Goal: Task Accomplishment & Management: Complete application form

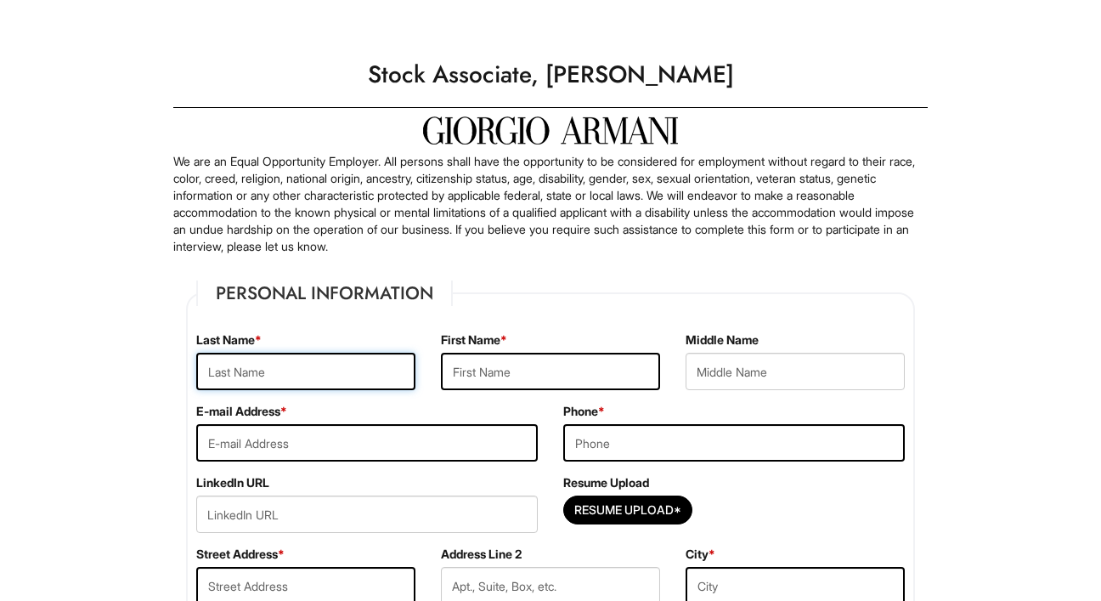
click at [335, 385] on input "text" at bounding box center [305, 370] width 219 height 37
type input "Ediagbonya"
type input "[PERSON_NAME]"
type input "jenessaoed@yahoo.com"
type input "5862293515"
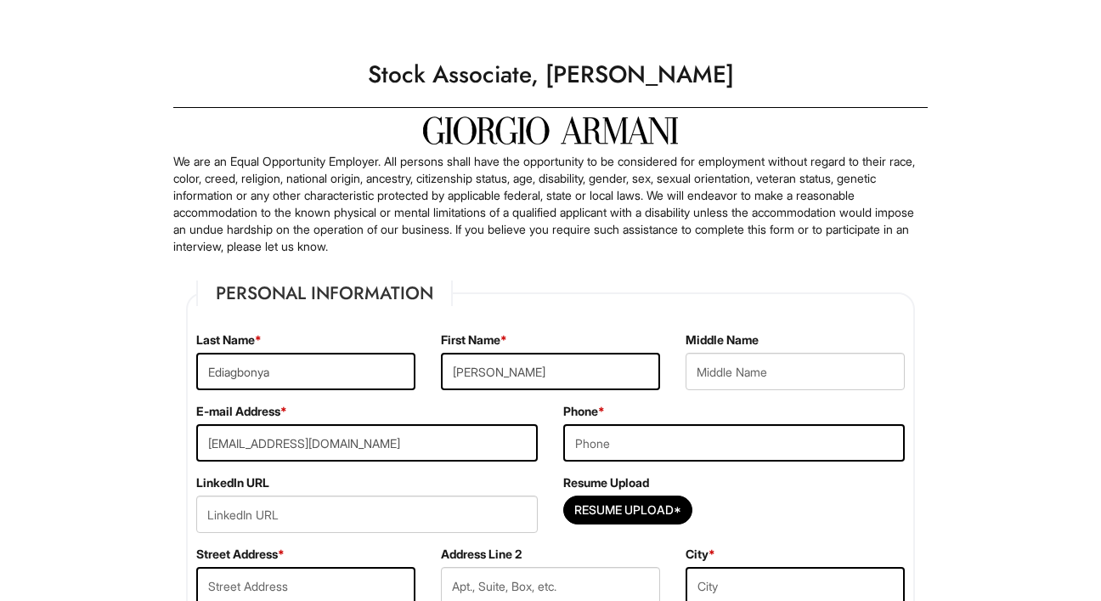
type input "46828 Emerald Creek Drive"
type input "Shelby Charter Township"
select select "MI"
type input "48315"
select select "United States of America"
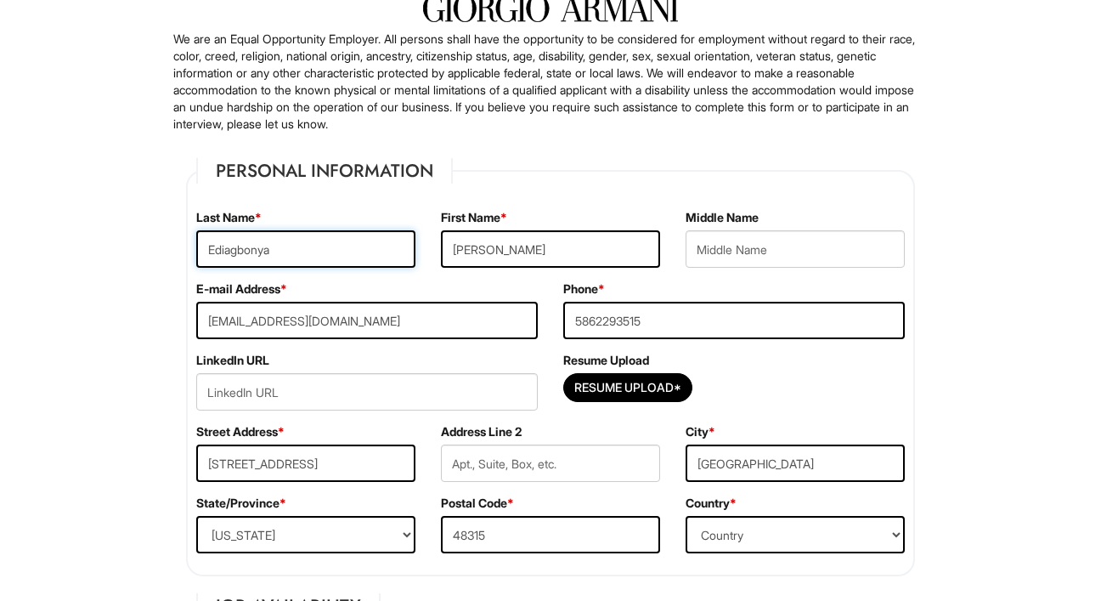
scroll to position [120, 0]
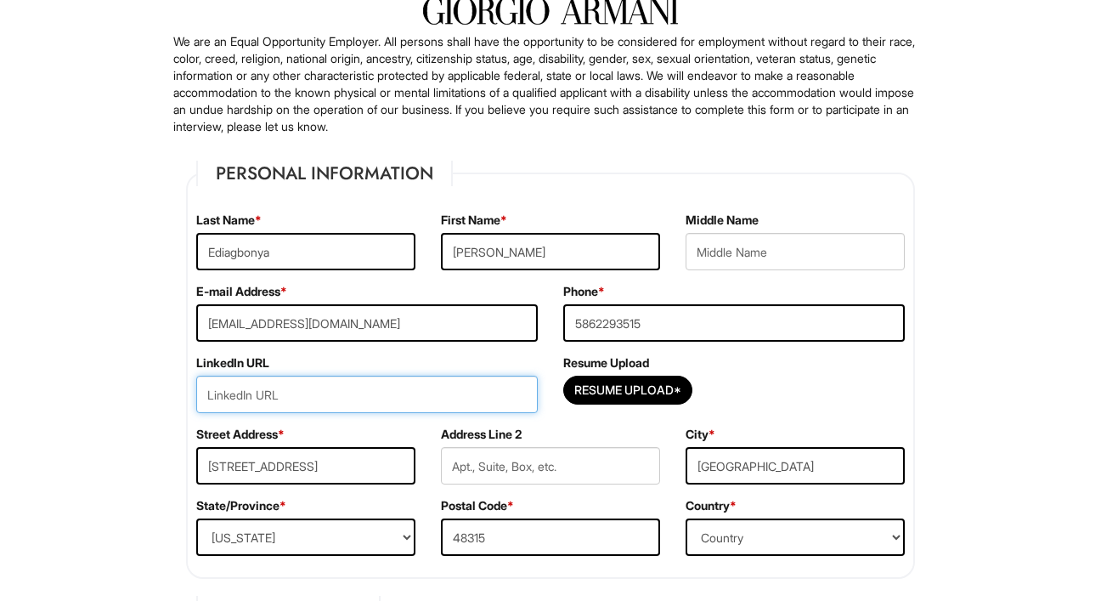
click at [449, 402] on input "url" at bounding box center [366, 393] width 341 height 37
paste input "Spearhead creation of promotional videos inspired by viral social media trends,…"
type input "Spearhead creation of promotional videos inspired by viral social media trends,…"
drag, startPoint x: 529, startPoint y: 396, endPoint x: 107, endPoint y: 394, distance: 422.1
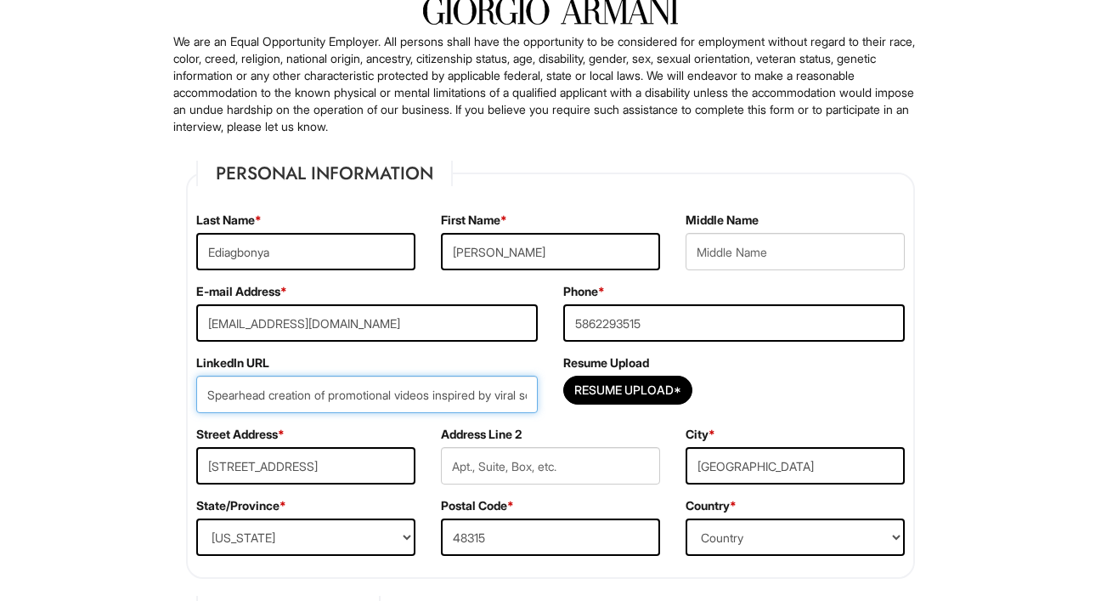
paste input "https://www.linkedin.com/in/jenessa-ediagbonya/"
type input "https://www.linkedin.com/in/jenessa-ediagbonya/"
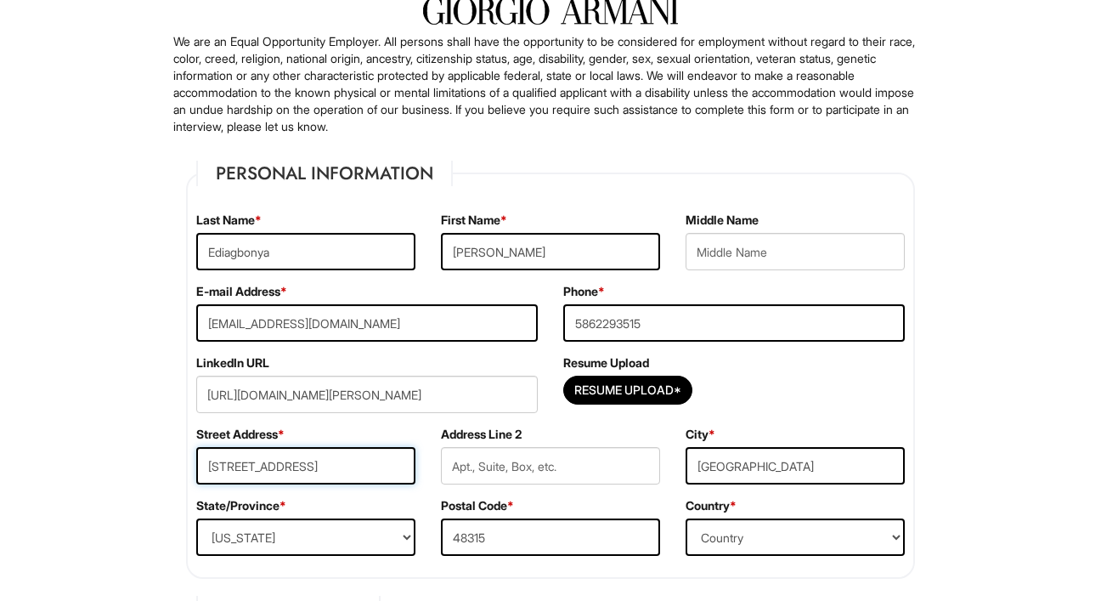
drag, startPoint x: 392, startPoint y: 460, endPoint x: 188, endPoint y: 443, distance: 204.6
click at [189, 443] on div "Street Address * 46828 Emerald Creek Drive" at bounding box center [305, 461] width 245 height 71
type input "6"
type input "806 Channing Pl NE"
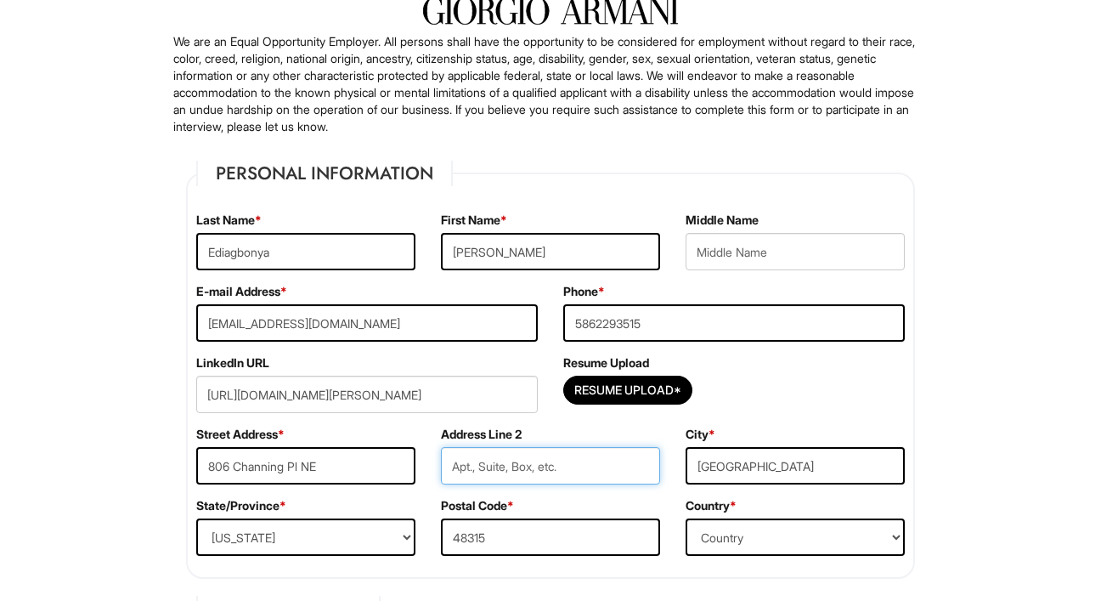
click at [534, 472] on input "text" at bounding box center [550, 465] width 219 height 37
type input "Apt B602"
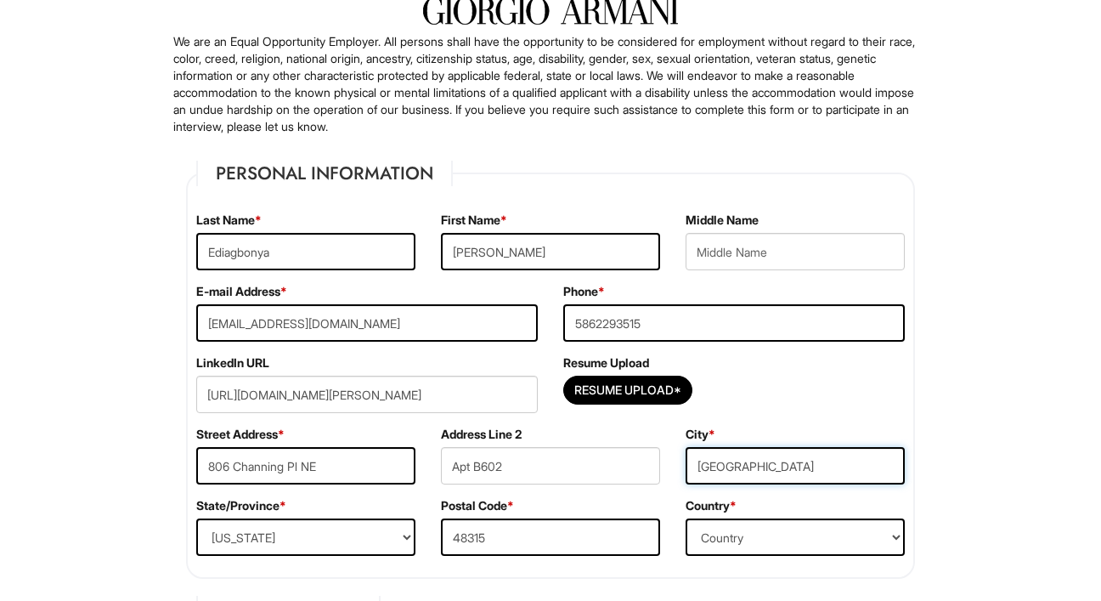
drag, startPoint x: 881, startPoint y: 465, endPoint x: 625, endPoint y: 436, distance: 257.3
click at [625, 436] on div "Street Address * 806 Channing Pl NE Address Line 2 Apt B602 City * Shelby Chart…" at bounding box center [550, 461] width 734 height 71
type input "Washington"
click at [324, 539] on select "State/Province ALABAMA ALASKA ARIZONA ARKANSAS CALIFORNIA COLORADO CONNECTICUT …" at bounding box center [305, 536] width 219 height 37
select select "DC"
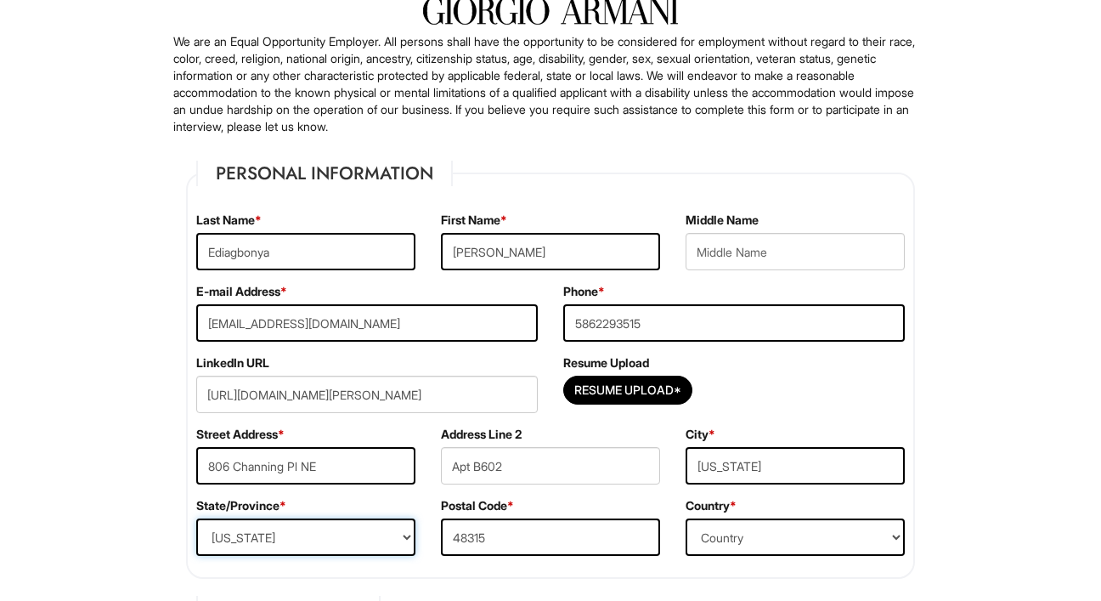
click at [196, 518] on select "State/Province ALABAMA ALASKA ARIZONA ARKANSAS CALIFORNIA COLORADO CONNECTICUT …" at bounding box center [305, 536] width 219 height 37
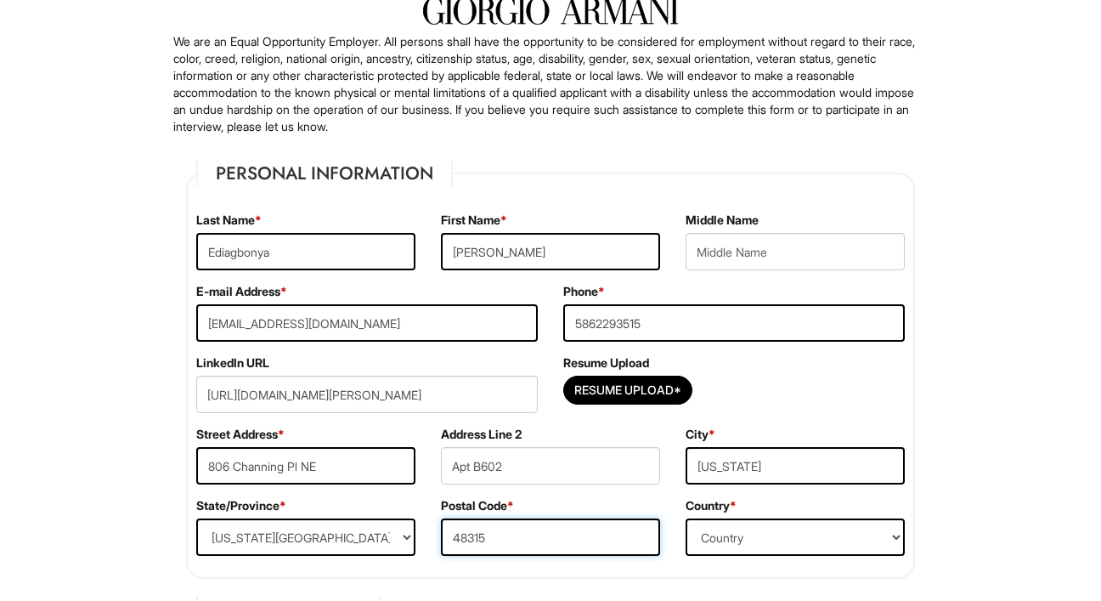
drag, startPoint x: 512, startPoint y: 522, endPoint x: 449, endPoint y: 522, distance: 62.9
click at [450, 522] on input "48315" at bounding box center [550, 536] width 219 height 37
drag, startPoint x: 488, startPoint y: 538, endPoint x: 419, endPoint y: 538, distance: 68.8
click at [419, 538] on div "State/Province * State/Province ALABAMA ALASKA ARIZONA ARKANSAS CALIFORNIA COLO…" at bounding box center [550, 532] width 734 height 71
type input "20018"
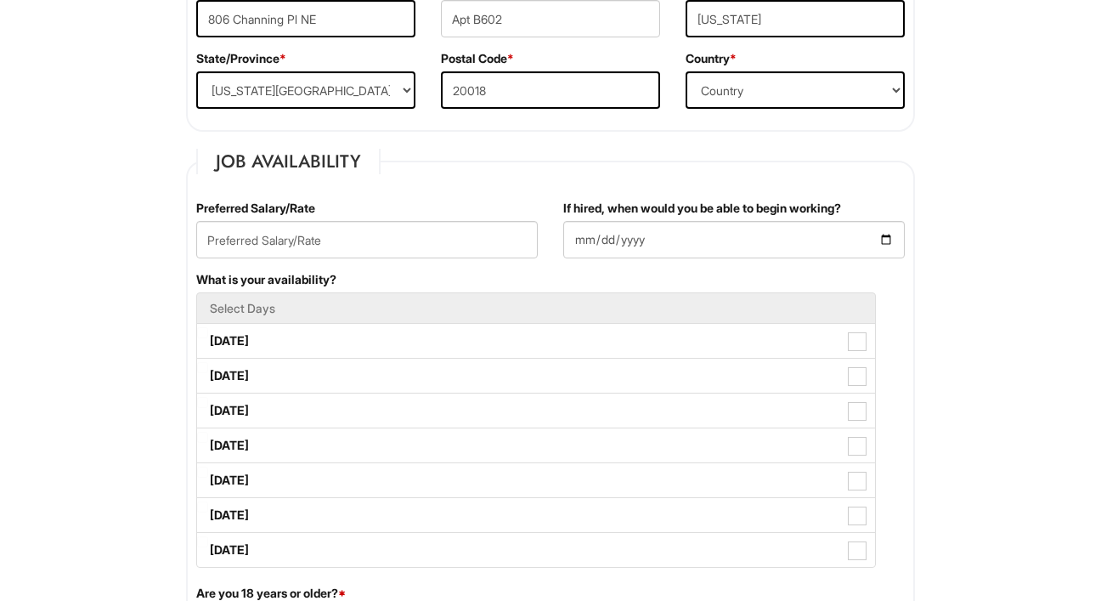
scroll to position [629, 0]
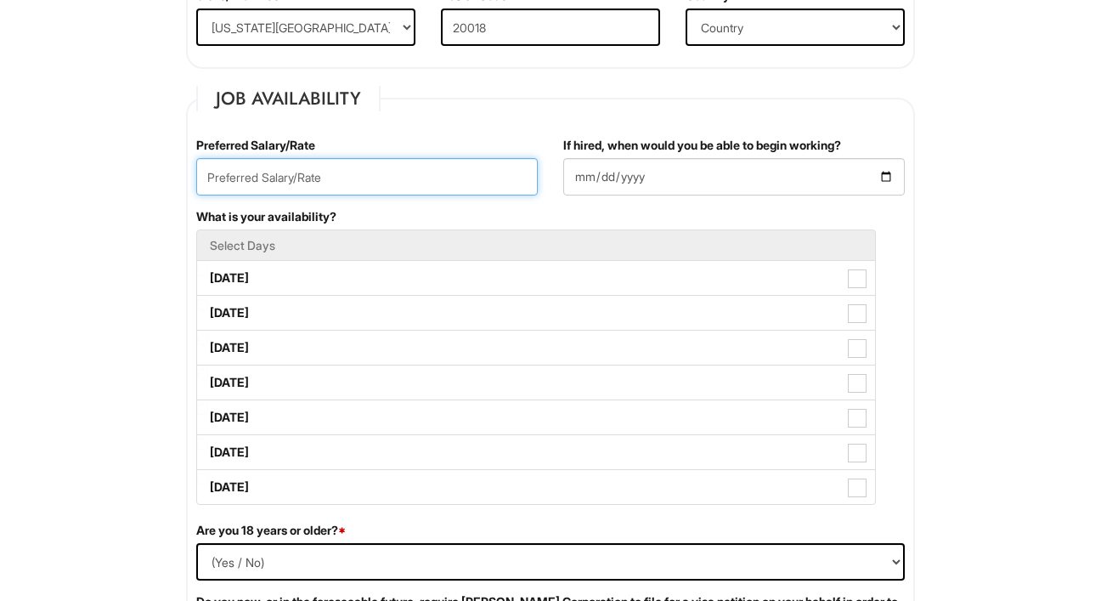
click at [324, 159] on input "text" at bounding box center [366, 176] width 341 height 37
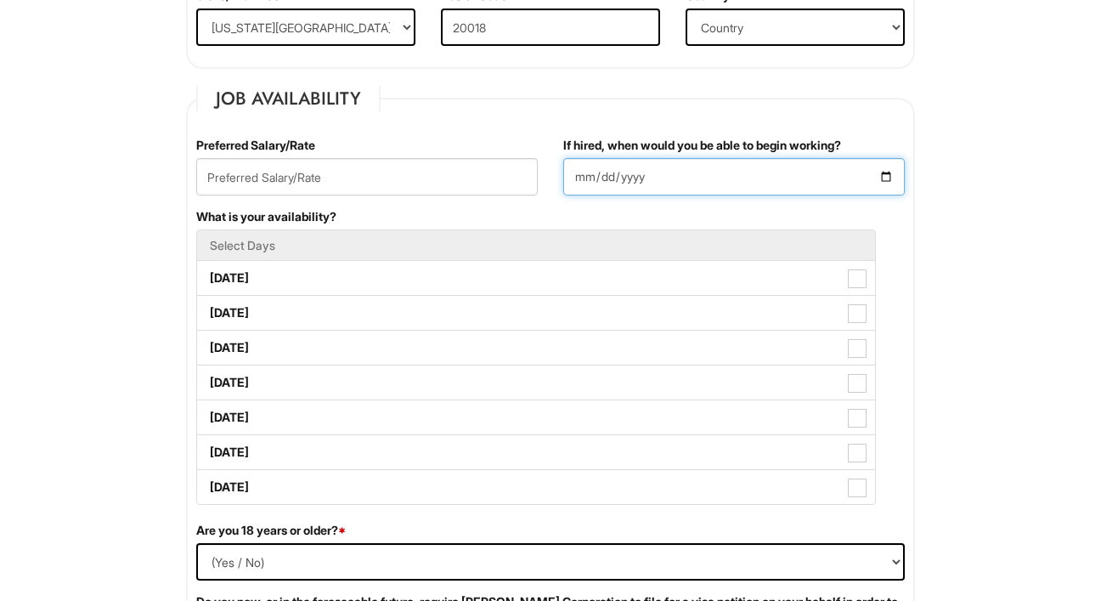
click at [624, 178] on input "If hired, when would you be able to begin working?" at bounding box center [733, 176] width 341 height 37
click at [887, 172] on input "If hired, when would you be able to begin working?" at bounding box center [733, 176] width 341 height 37
type input "2025-09-08"
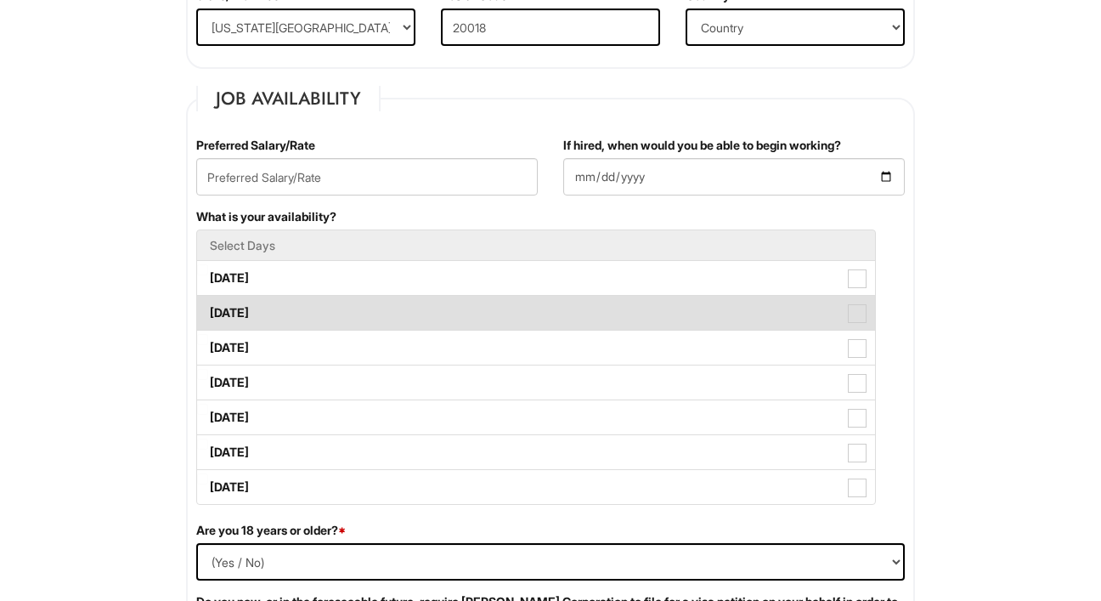
click at [613, 308] on label "Tuesday" at bounding box center [536, 313] width 678 height 34
click at [208, 308] on Available_Tuesday "Tuesday" at bounding box center [202, 304] width 11 height 11
checkbox Available_Tuesday "true"
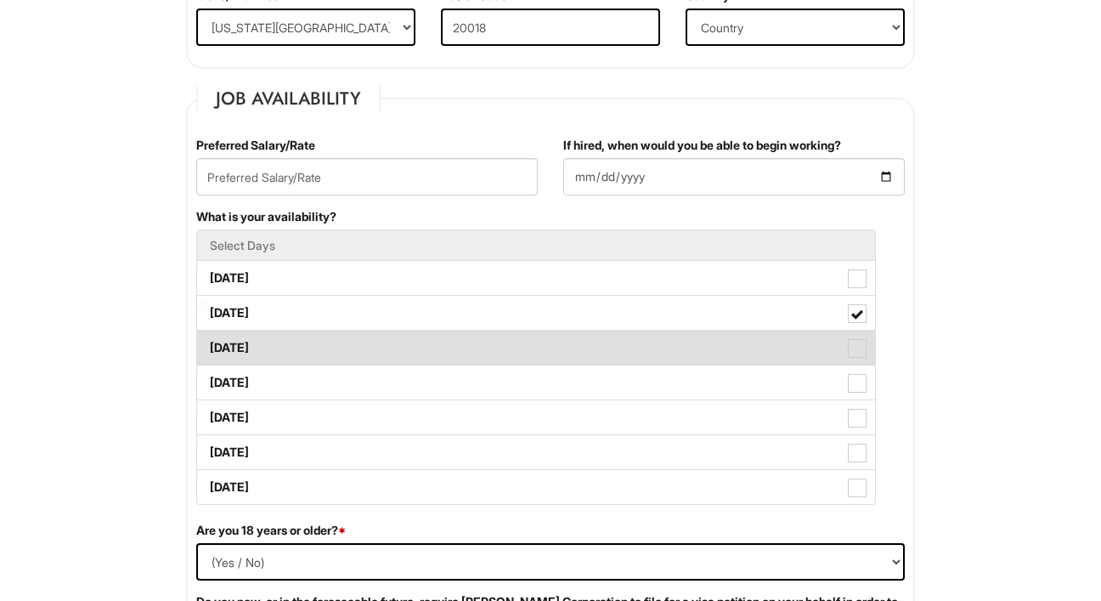
click at [606, 330] on label "Wednesday" at bounding box center [536, 347] width 678 height 34
click at [208, 334] on Available_Wednesday "Wednesday" at bounding box center [202, 339] width 11 height 11
checkbox Available_Wednesday "true"
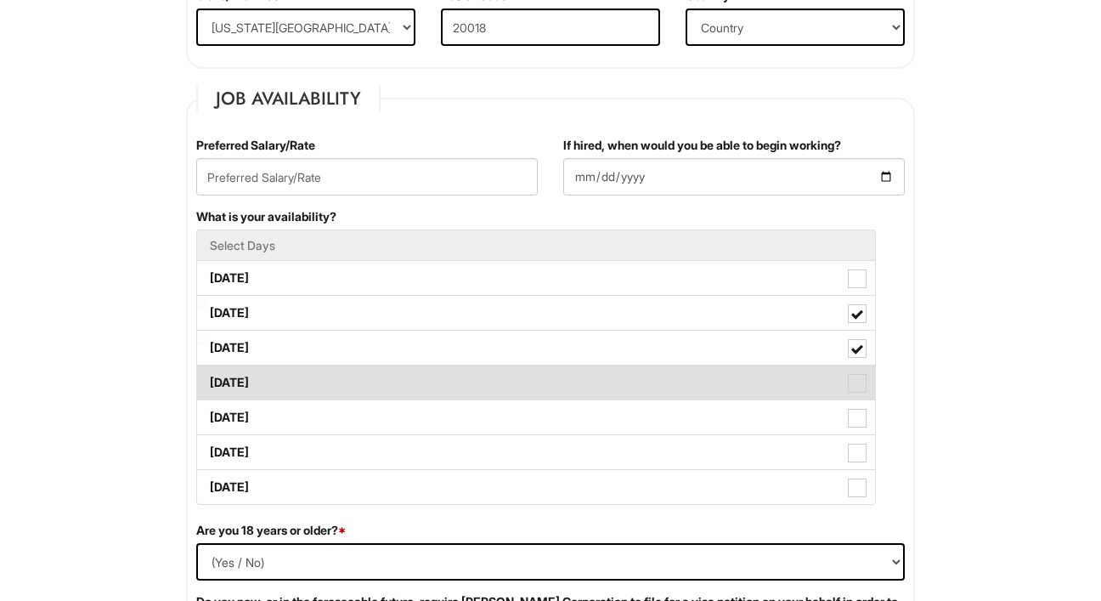
click at [601, 368] on label "Thursday" at bounding box center [536, 382] width 678 height 34
click at [208, 369] on Available_Thursday "Thursday" at bounding box center [202, 374] width 11 height 11
checkbox Available_Thursday "true"
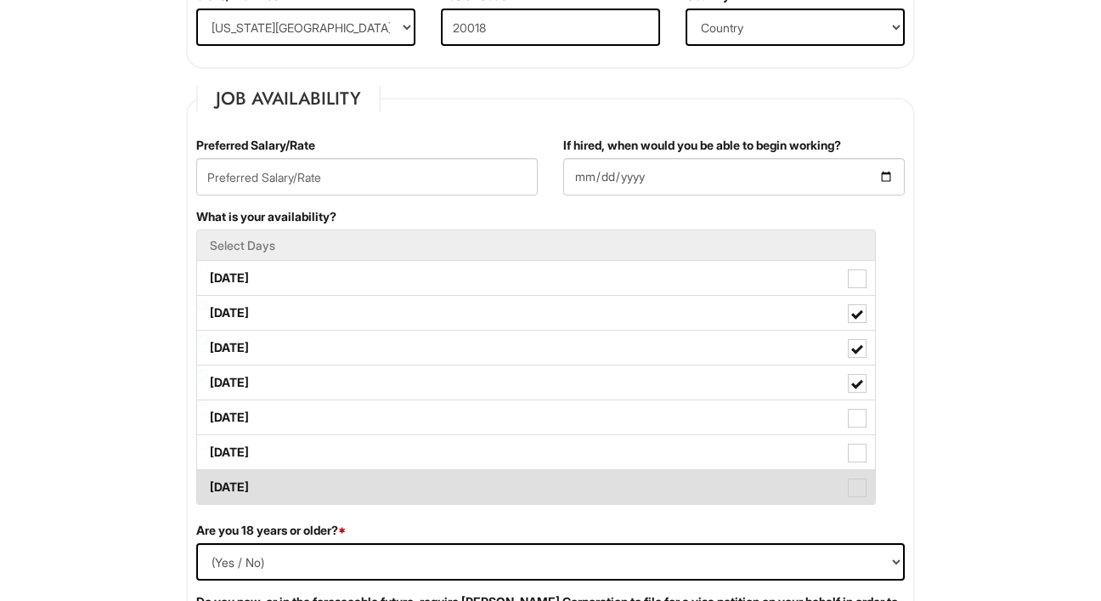
click at [591, 486] on label "Sunday" at bounding box center [536, 487] width 678 height 34
click at [208, 484] on Available_Sunday "Sunday" at bounding box center [202, 478] width 11 height 11
checkbox Available_Sunday "true"
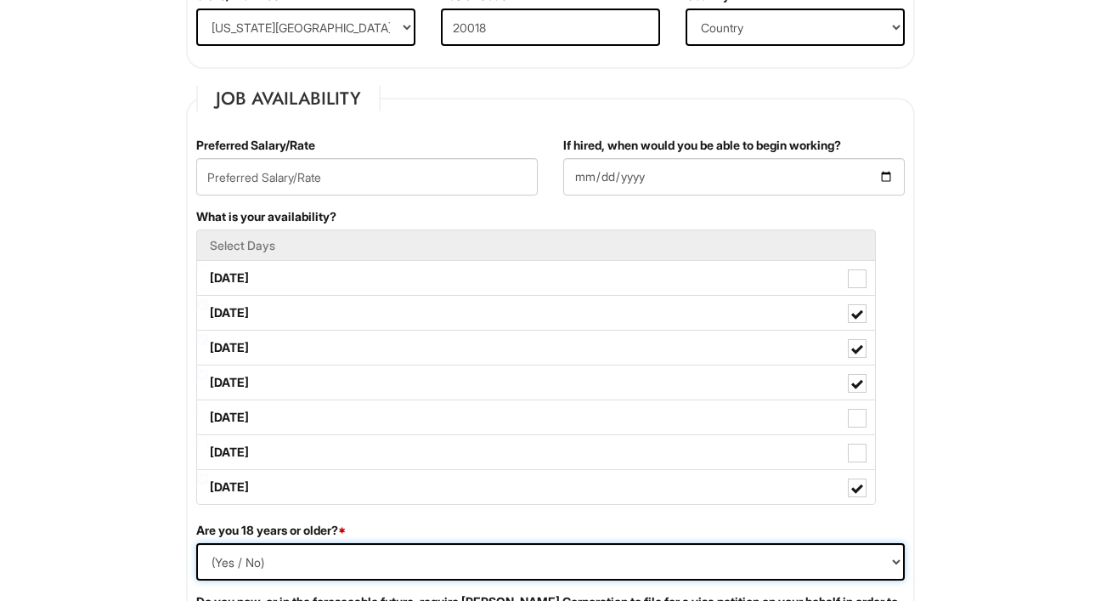
click at [692, 548] on select "(Yes / No) Yes No" at bounding box center [550, 561] width 708 height 37
select select "Yes"
click at [196, 543] on select "(Yes / No) Yes No" at bounding box center [550, 561] width 708 height 37
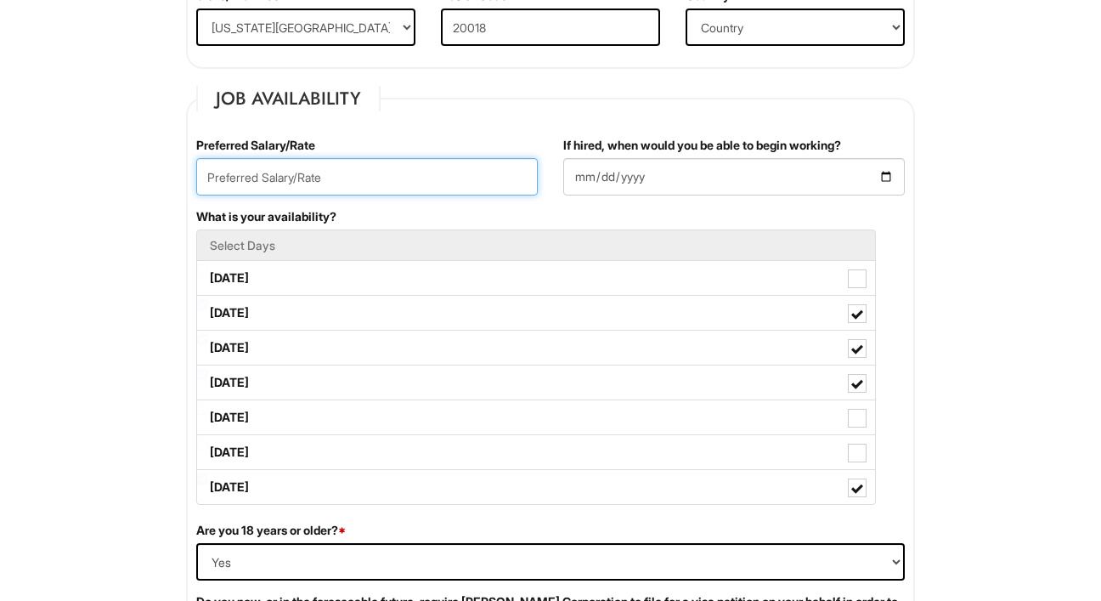
click at [330, 166] on input "text" at bounding box center [366, 176] width 341 height 37
type input "19/hr"
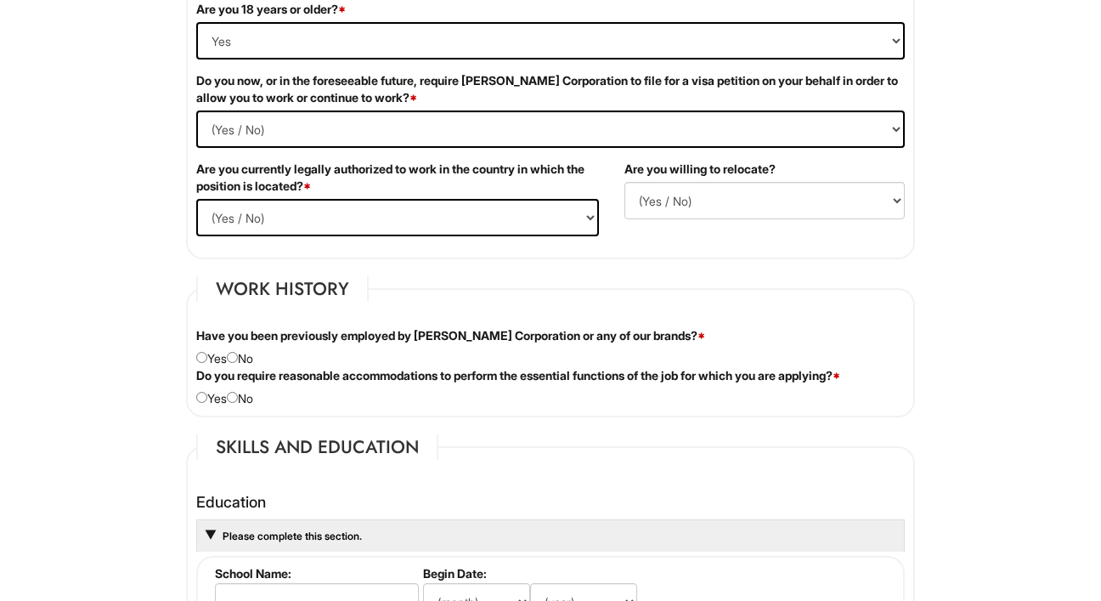
scroll to position [1169, 0]
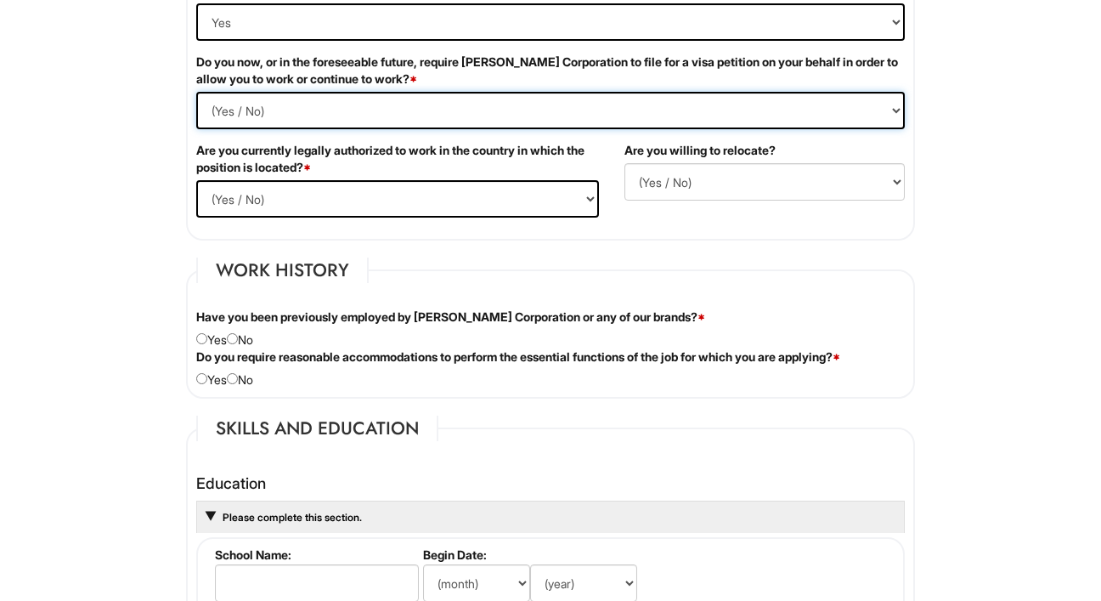
click at [589, 120] on Required "(Yes / No) Yes No" at bounding box center [550, 110] width 708 height 37
select Required "No"
click at [196, 92] on Required "(Yes / No) Yes No" at bounding box center [550, 110] width 708 height 37
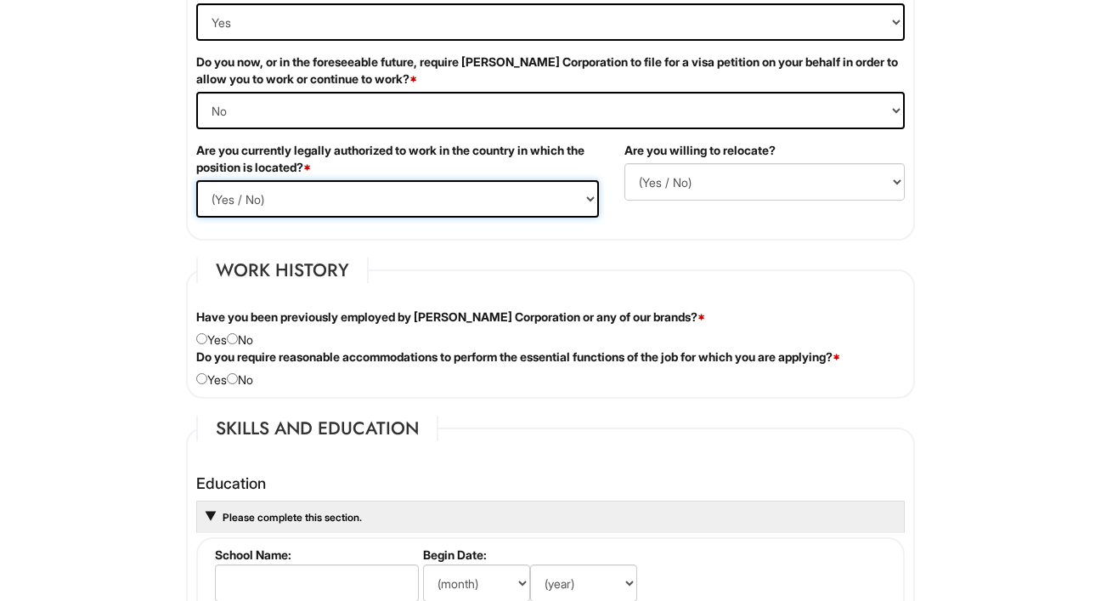
click at [534, 183] on select "(Yes / No) Yes No" at bounding box center [397, 198] width 403 height 37
select select "Yes"
click at [196, 180] on select "(Yes / No) Yes No" at bounding box center [397, 198] width 403 height 37
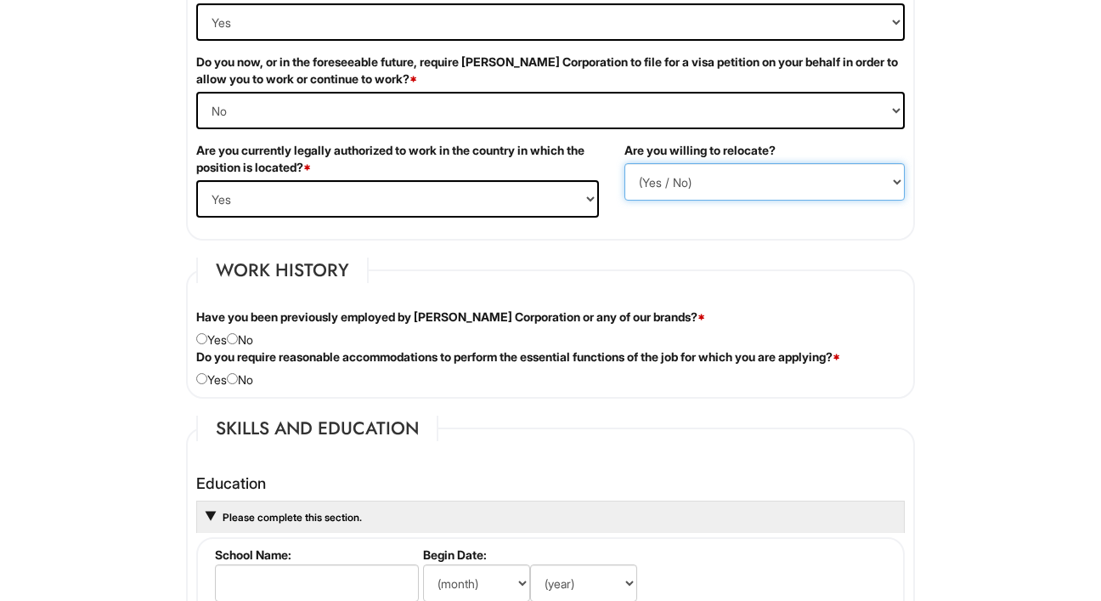
click at [664, 185] on select "(Yes / No) No Yes" at bounding box center [764, 181] width 280 height 37
select select "Y"
click at [624, 163] on select "(Yes / No) No Yes" at bounding box center [764, 181] width 280 height 37
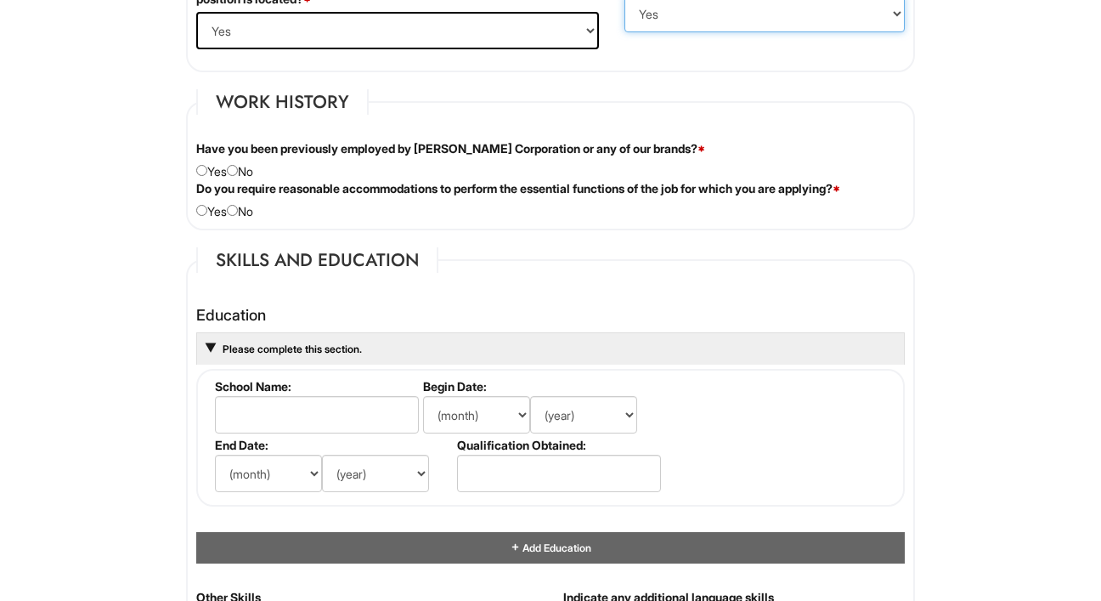
scroll to position [1379, 0]
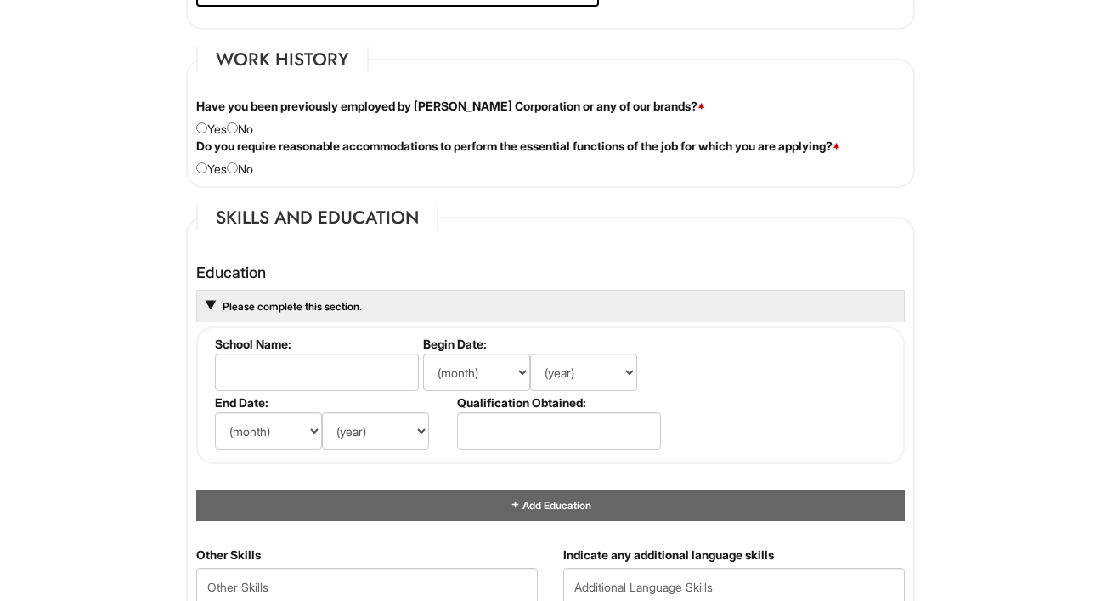
click at [252, 131] on div "Have you been previously employed by Giorgio Armani Corporation or any of our b…" at bounding box center [550, 118] width 734 height 40
click at [245, 132] on div "Have you been previously employed by Giorgio Armani Corporation or any of our b…" at bounding box center [550, 118] width 734 height 40
click at [238, 169] on input "radio" at bounding box center [232, 167] width 11 height 11
radio input "true"
click at [238, 126] on input "radio" at bounding box center [232, 127] width 11 height 11
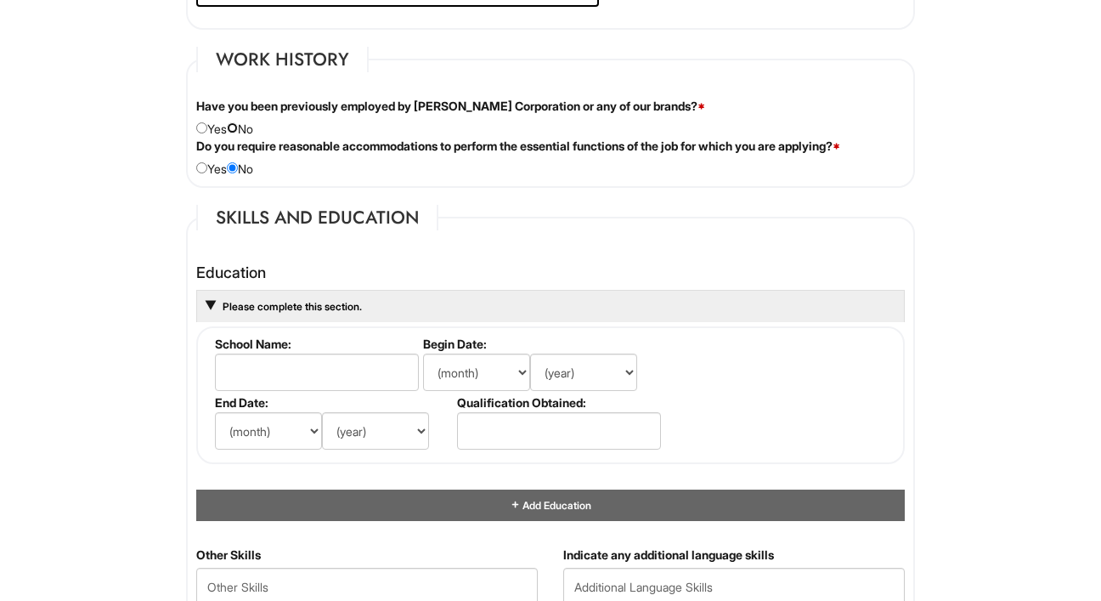
radio input "true"
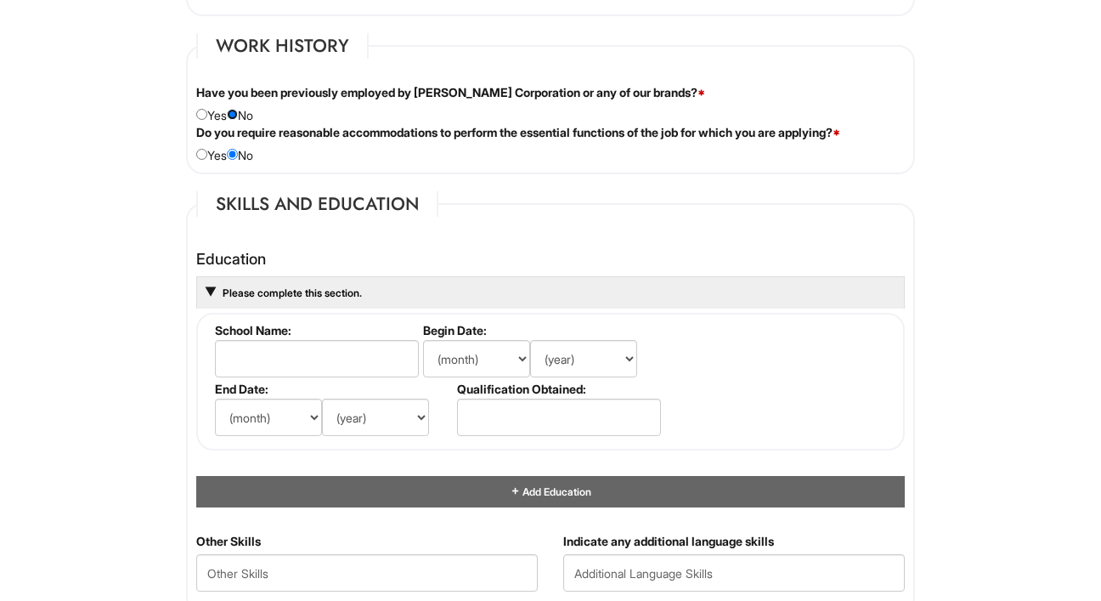
scroll to position [1400, 0]
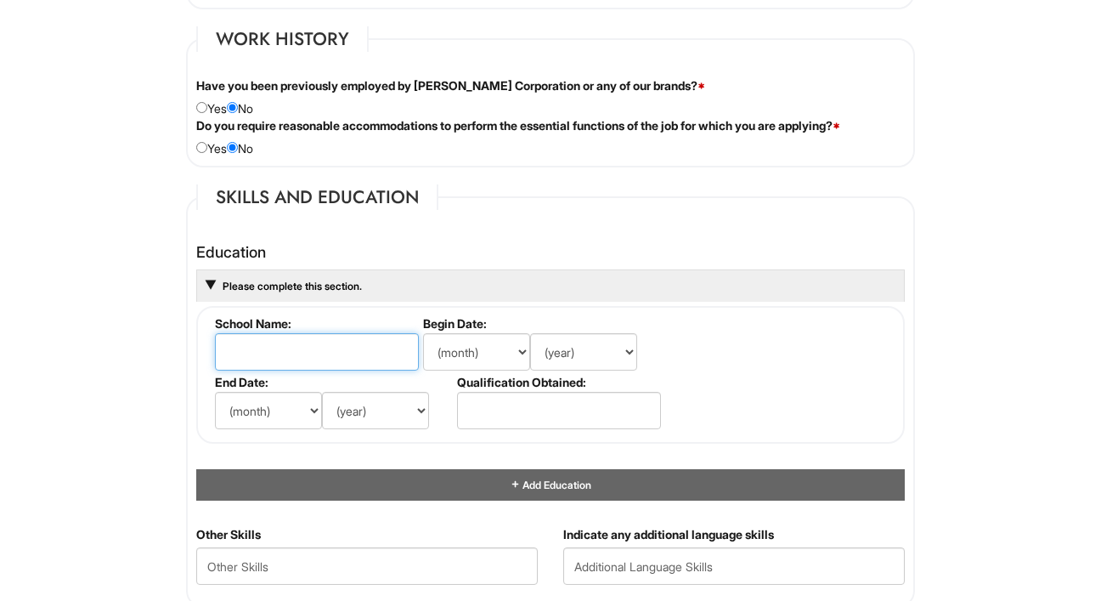
click at [332, 361] on input "text" at bounding box center [317, 351] width 204 height 37
type input "A"
type input "Michigan State University"
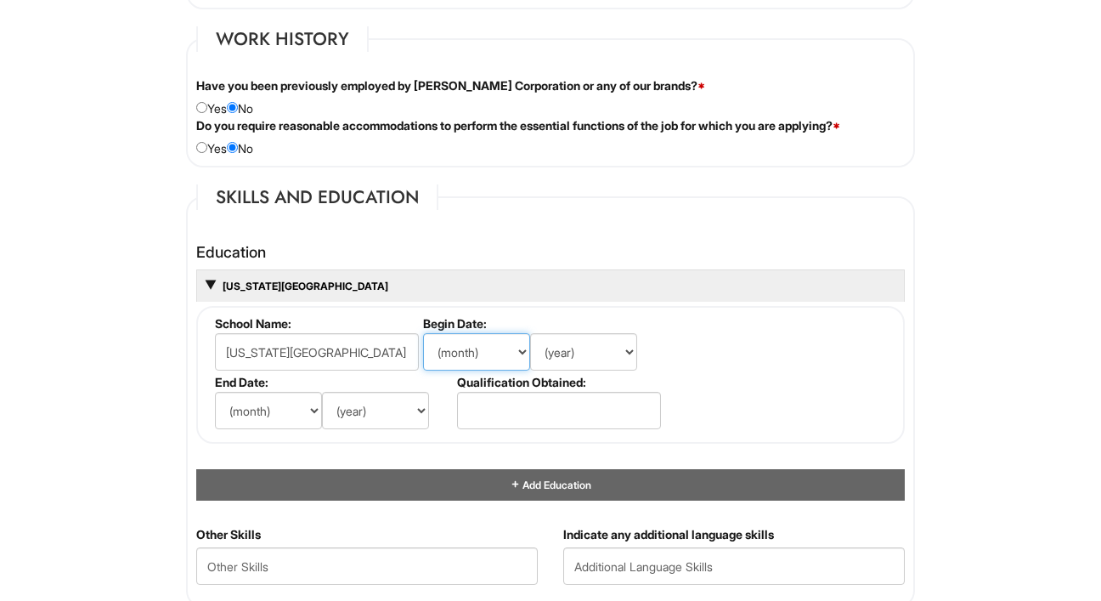
click at [513, 358] on select "(month) Jan Feb Mar Apr May Jun Jul Aug Sep Oct Nov Dec" at bounding box center [476, 351] width 107 height 37
select select "9"
click at [423, 333] on select "(month) Jan Feb Mar Apr May Jun Jul Aug Sep Oct Nov Dec" at bounding box center [476, 351] width 107 height 37
click at [565, 360] on select "(year) 2029 2028 2027 2026 2025 2024 2023 2022 2021 2020 2019 2018 2017 2016 20…" at bounding box center [583, 351] width 107 height 37
select select "2021"
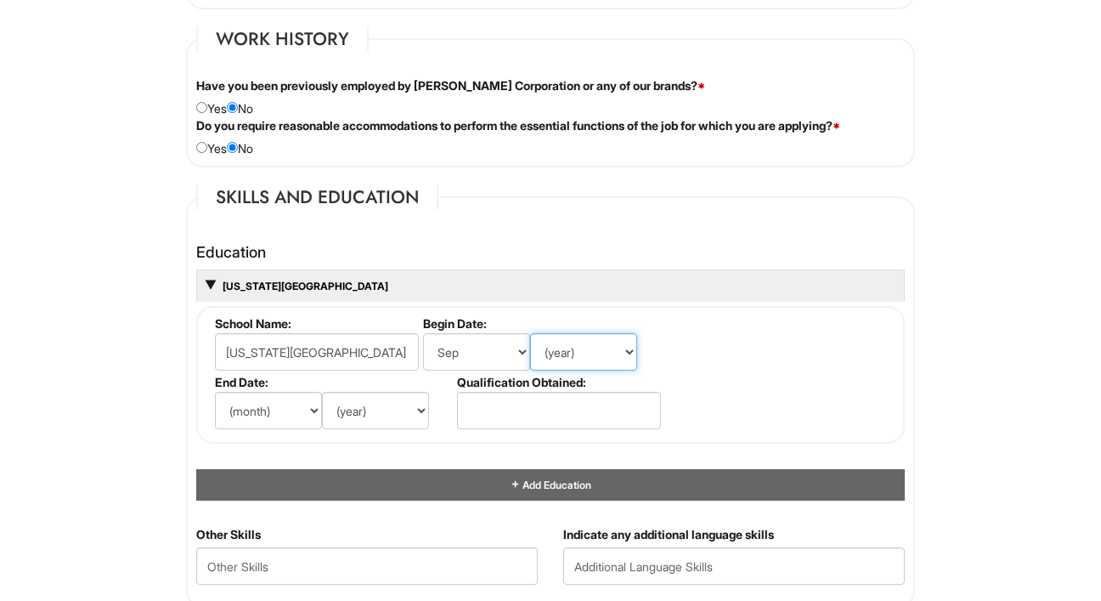
click at [530, 333] on select "(year) 2029 2028 2027 2026 2025 2024 2023 2022 2021 2020 2019 2018 2017 2016 20…" at bounding box center [583, 351] width 107 height 37
click at [287, 403] on select "(month) Jan Feb Mar Apr May Jun Jul Aug Sep Oct Nov Dec" at bounding box center [268, 410] width 107 height 37
select select "5"
click at [215, 392] on select "(month) Jan Feb Mar Apr May Jun Jul Aug Sep Oct Nov Dec" at bounding box center [268, 410] width 107 height 37
click at [364, 411] on select "(year) 2029 2028 2027 2026 2025 2024 2023 2022 2021 2020 2019 2018 2017 2016 20…" at bounding box center [375, 410] width 107 height 37
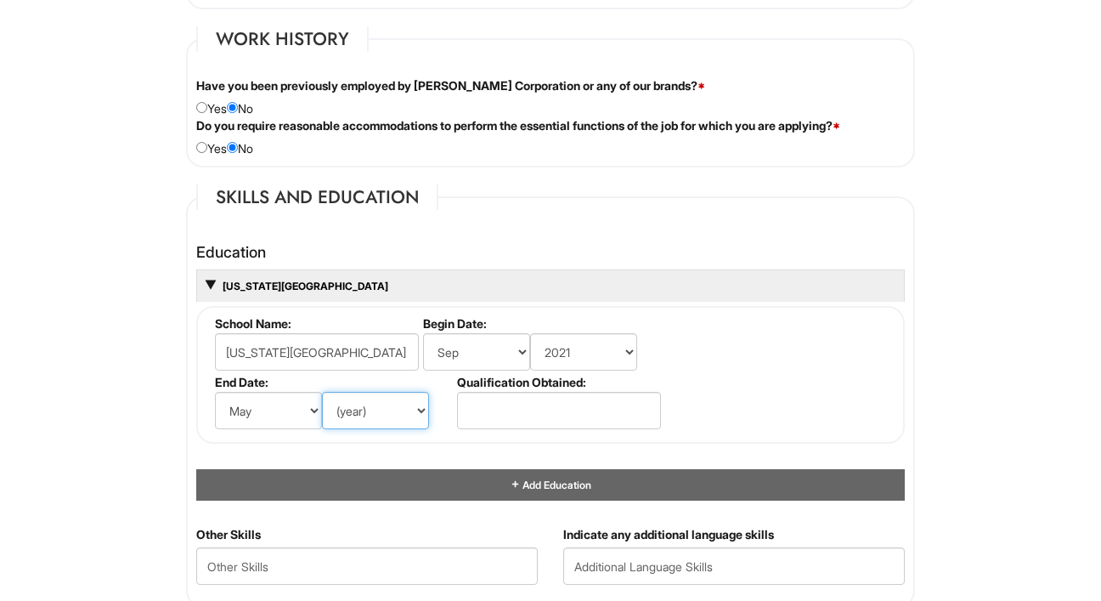
select select "2025"
click at [322, 392] on select "(year) 2029 2028 2027 2026 2025 2024 2023 2022 2021 2020 2019 2018 2017 2016 20…" at bounding box center [375, 410] width 107 height 37
click at [494, 420] on input "text" at bounding box center [559, 410] width 204 height 37
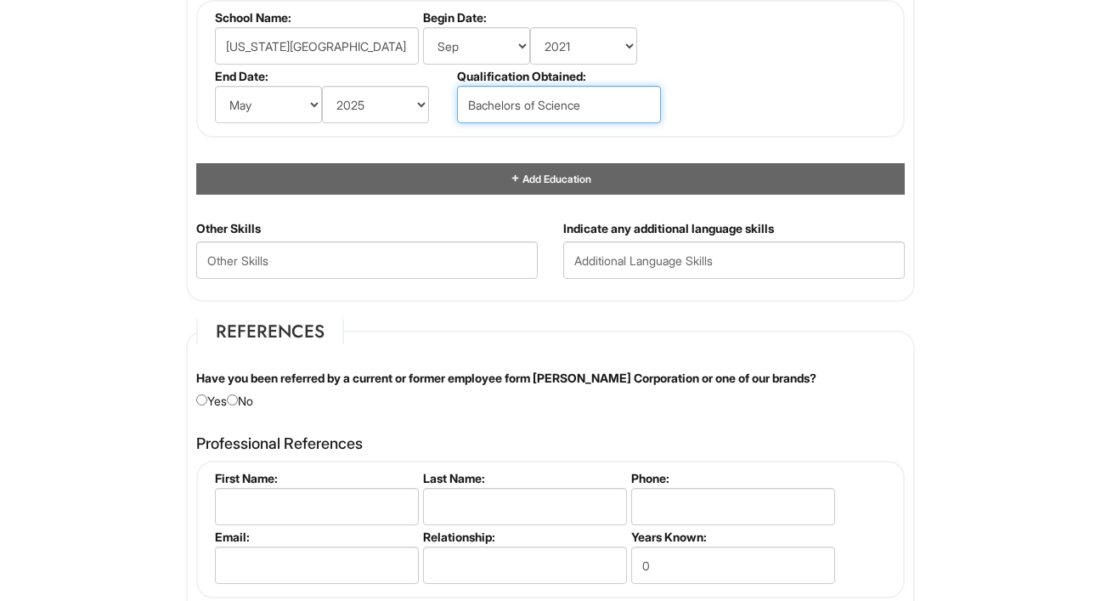
scroll to position [1744, 0]
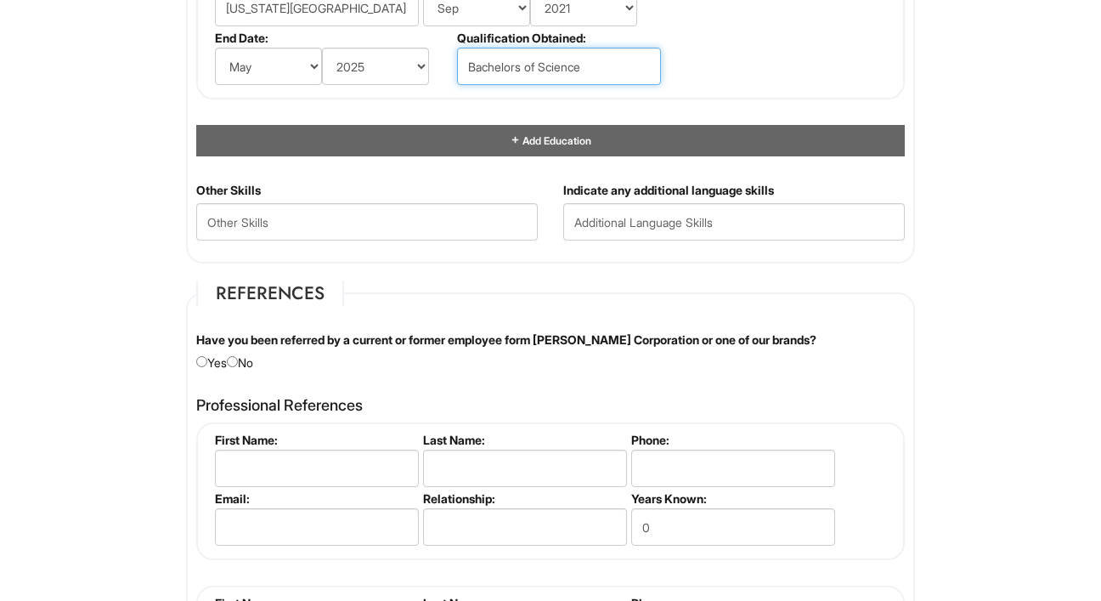
type input "Bachelors of Science"
click at [255, 364] on div "Have you been referred by a current or former employee form Giorgio Armani Corp…" at bounding box center [550, 351] width 734 height 40
click at [245, 362] on div "Have you been referred by a current or former employee form Giorgio Armani Corp…" at bounding box center [550, 351] width 734 height 40
click at [238, 362] on input "radio" at bounding box center [232, 361] width 11 height 11
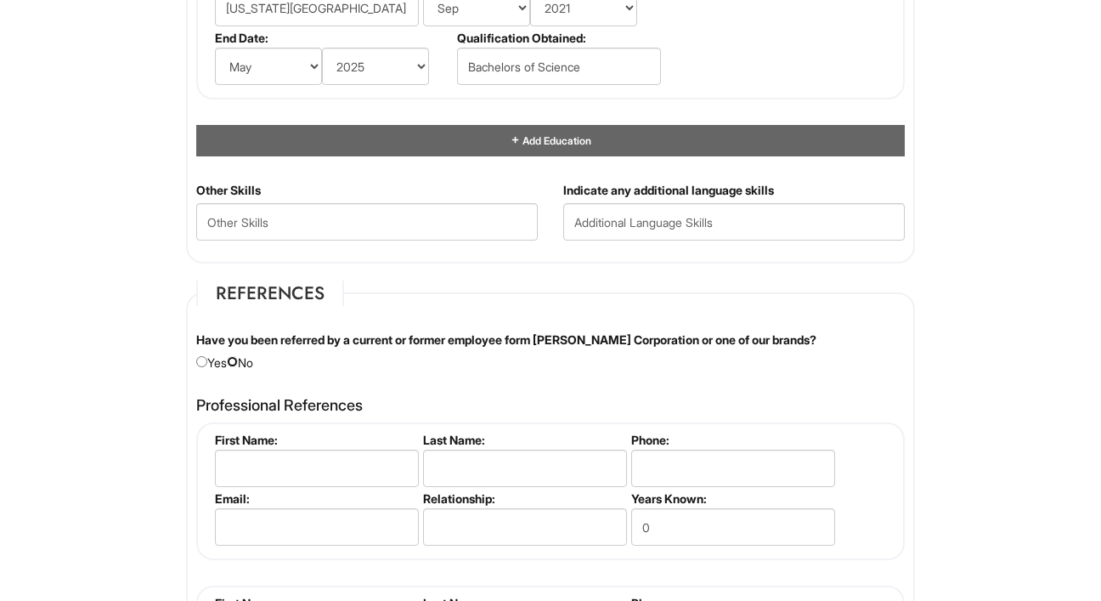
radio input "true"
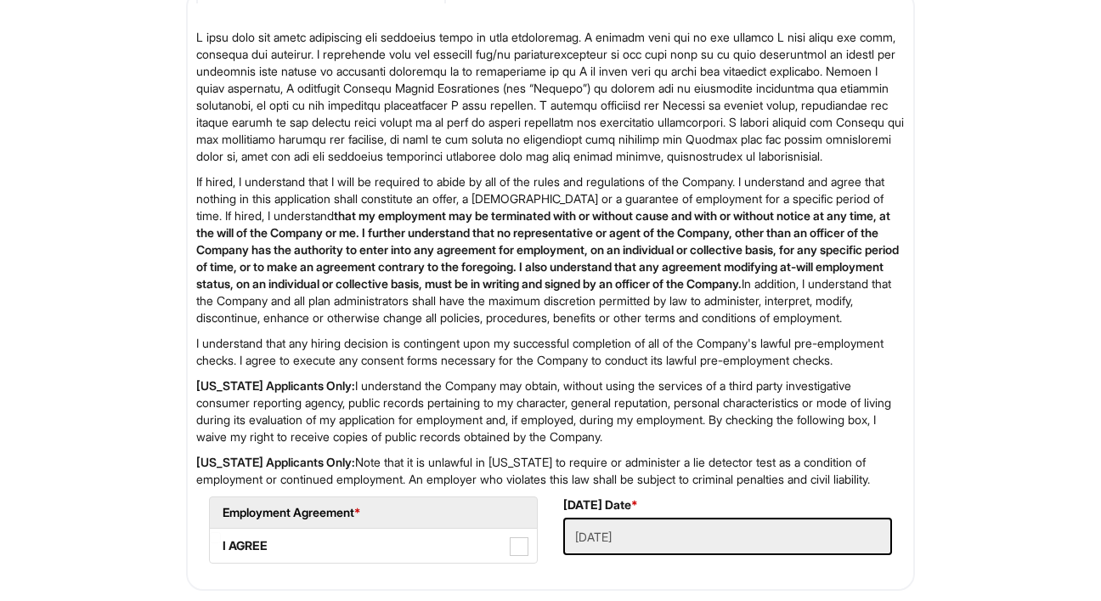
scroll to position [2785, 0]
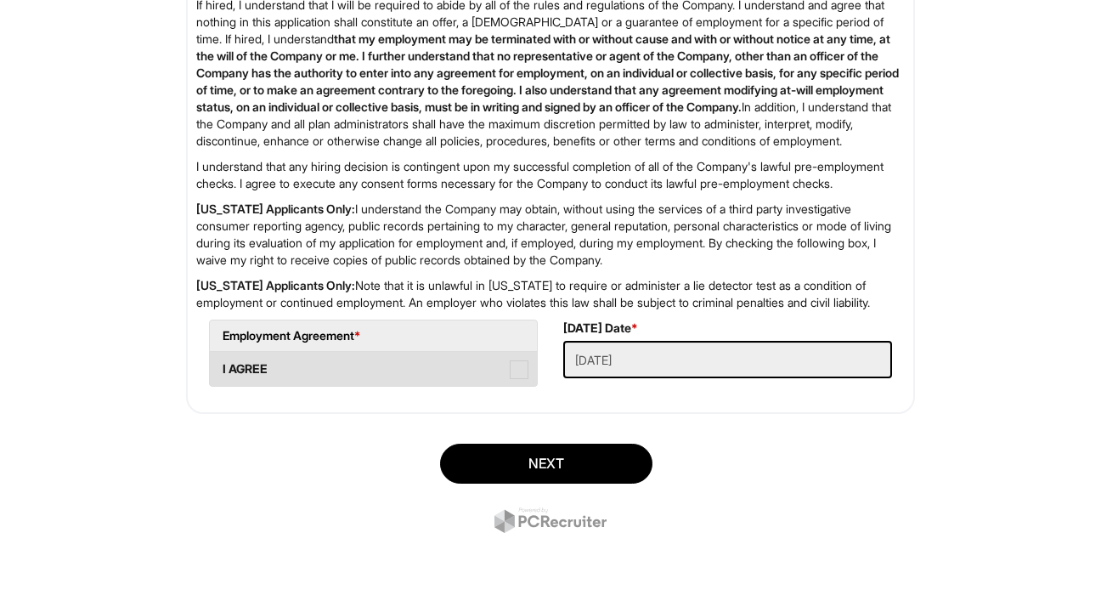
click at [509, 374] on label "I AGREE" at bounding box center [373, 369] width 327 height 34
click at [221, 366] on AGREE "I AGREE" at bounding box center [215, 360] width 11 height 11
checkbox AGREE "true"
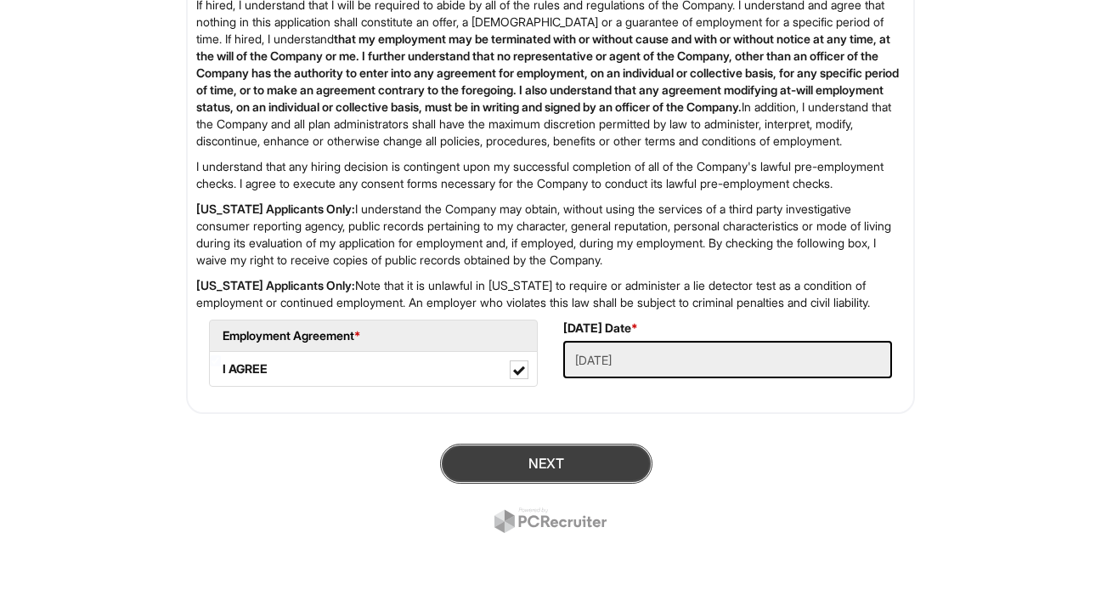
click at [537, 454] on button "Next" at bounding box center [546, 463] width 212 height 40
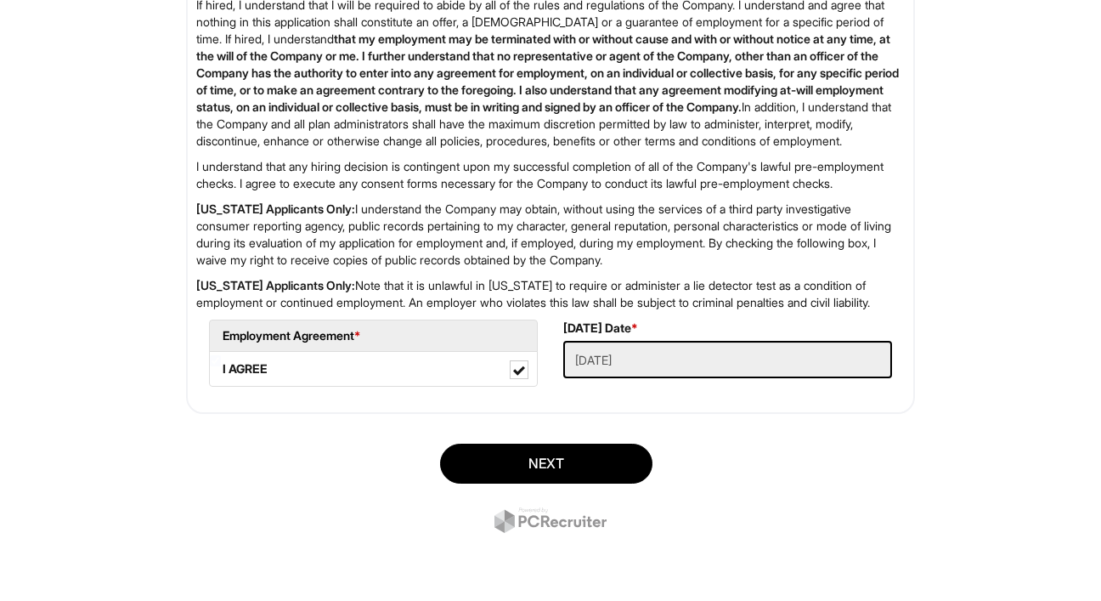
scroll to position [104, 0]
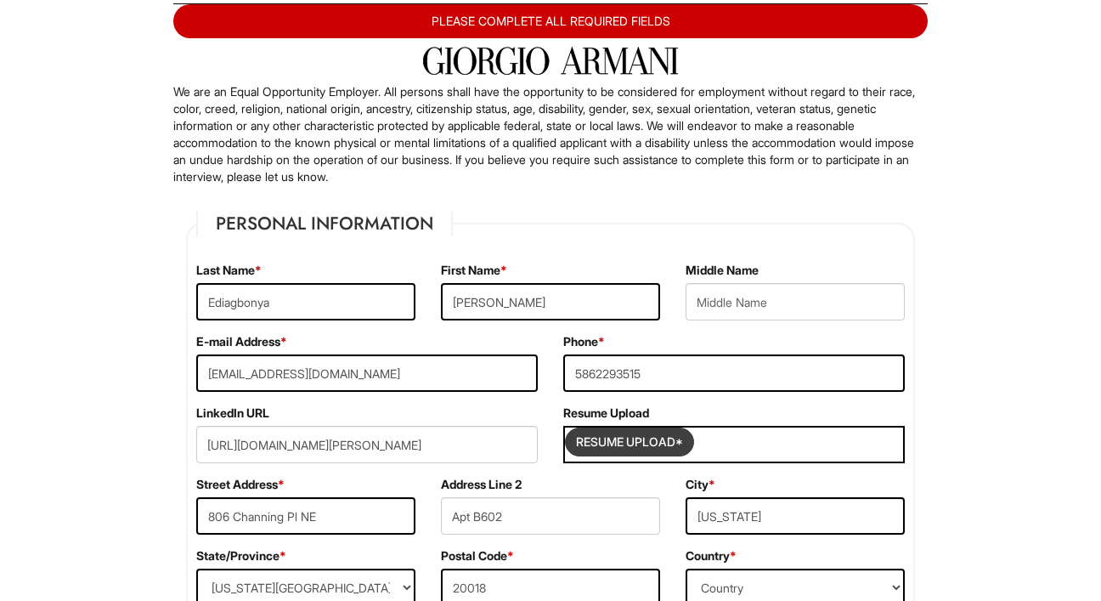
click at [644, 438] on input "Resume Upload*" at bounding box center [629, 441] width 127 height 27
type input "C:\fakepath\J_Ediagbonya (2).pdf"
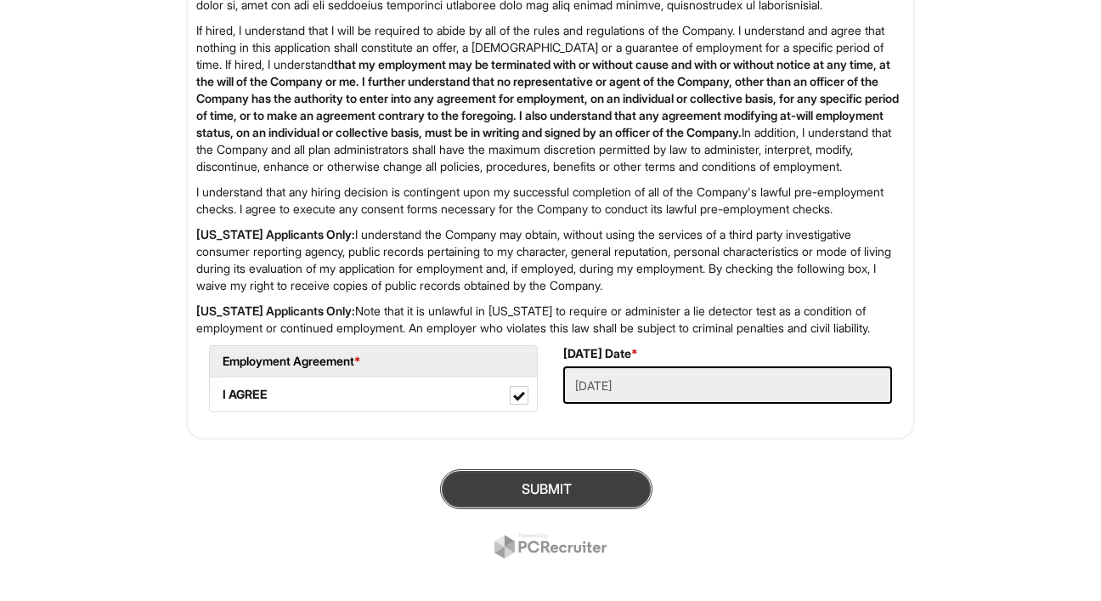
click at [578, 509] on button "SUBMIT" at bounding box center [546, 489] width 212 height 40
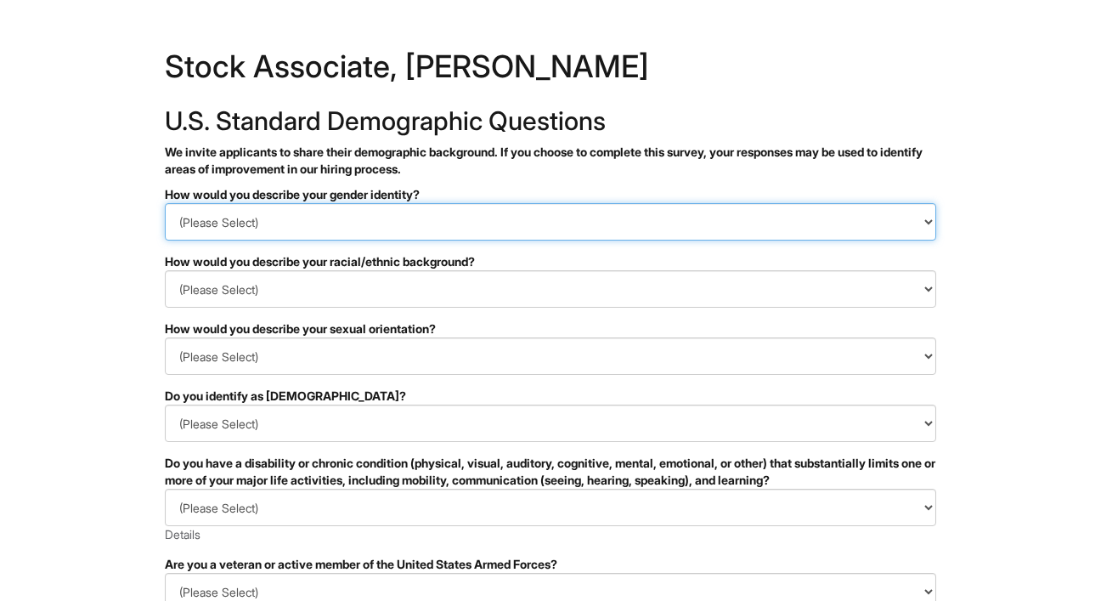
click at [713, 223] on select "(Please Select) Man Woman [DEMOGRAPHIC_DATA] I prefer to self-describe I don't …" at bounding box center [550, 221] width 771 height 37
click at [165, 203] on select "(Please Select) Man Woman [DEMOGRAPHIC_DATA] I prefer to self-describe I don't …" at bounding box center [550, 221] width 771 height 37
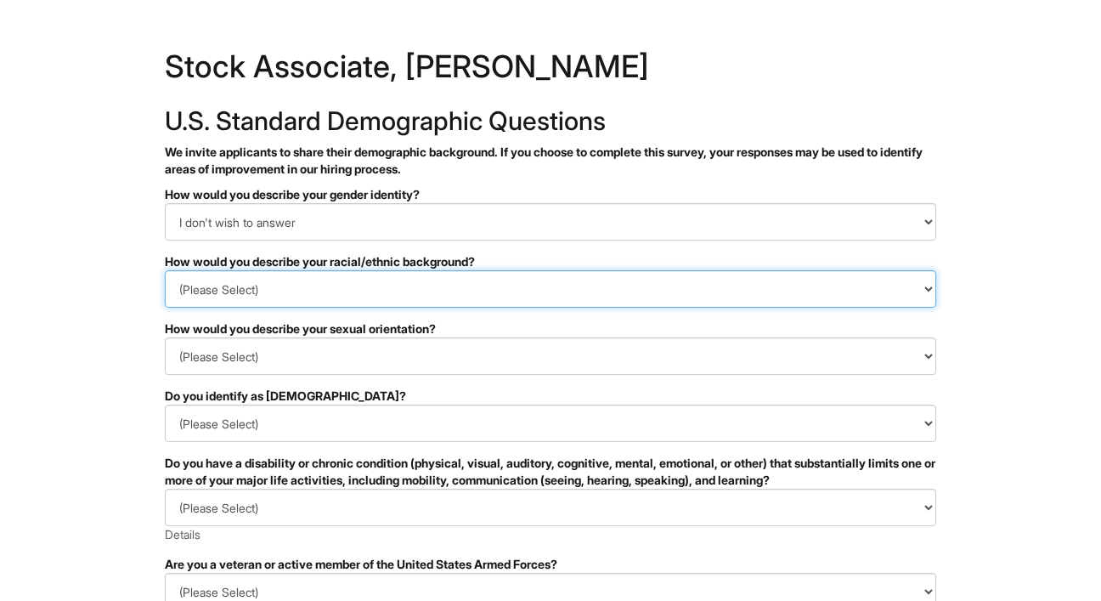
click at [606, 295] on select "(Please Select) [DEMOGRAPHIC_DATA] or of [DEMOGRAPHIC_DATA] descent [DEMOGRAPHI…" at bounding box center [550, 288] width 771 height 37
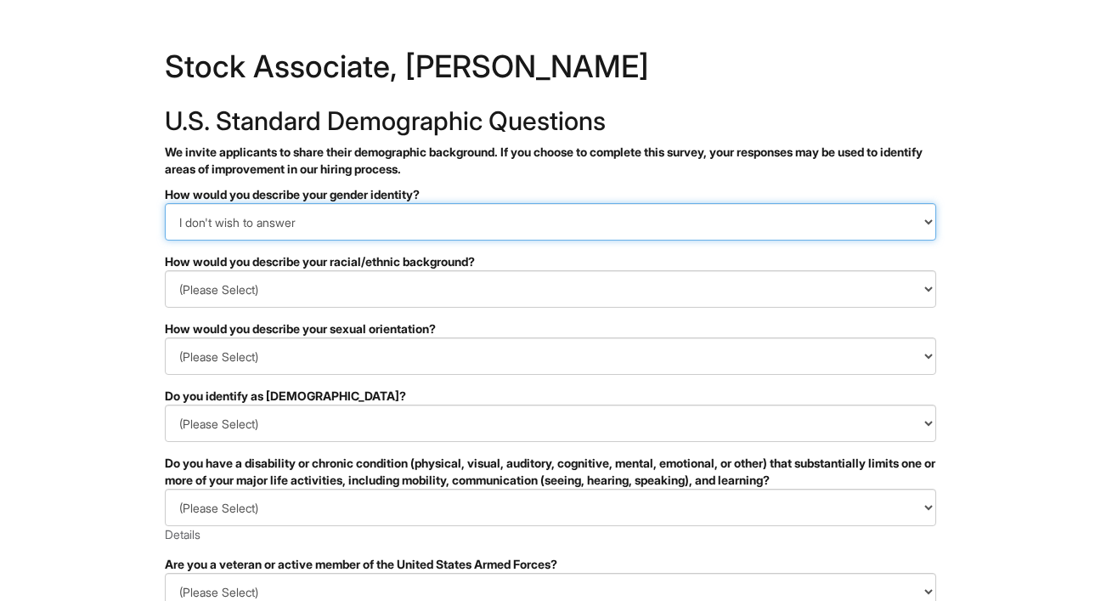
click at [558, 206] on select "(Please Select) Man Woman [DEMOGRAPHIC_DATA] I prefer to self-describe I don't …" at bounding box center [550, 221] width 771 height 37
select select "Woman"
click at [165, 203] on select "(Please Select) Man Woman [DEMOGRAPHIC_DATA] I prefer to self-describe I don't …" at bounding box center [550, 221] width 771 height 37
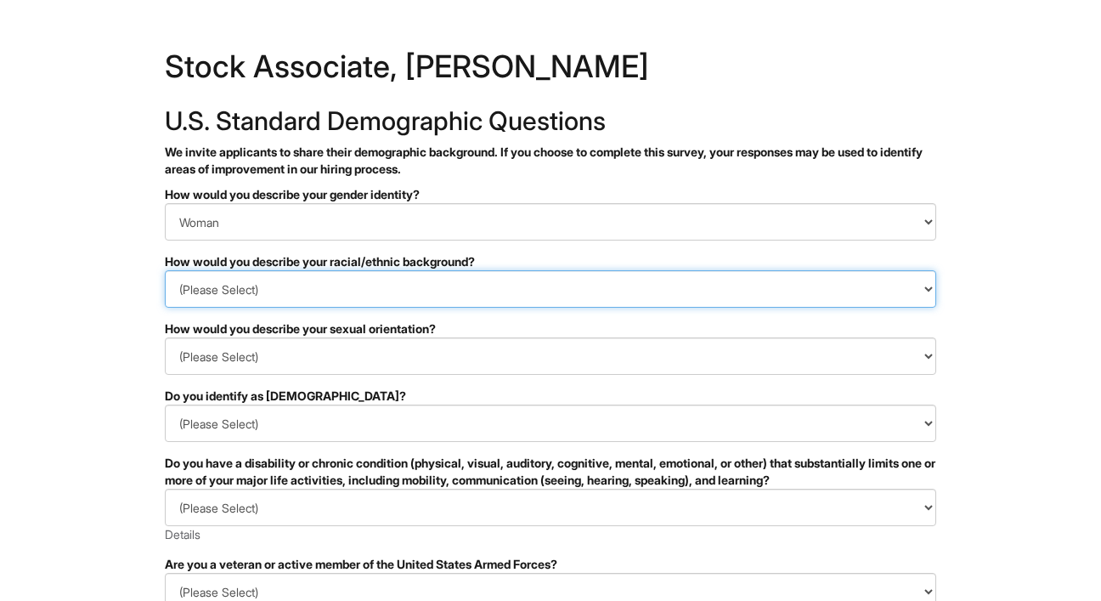
click at [443, 302] on select "(Please Select) [DEMOGRAPHIC_DATA] or of [DEMOGRAPHIC_DATA] descent [DEMOGRAPHI…" at bounding box center [550, 288] width 771 height 37
select select "I don't wish to answer"
click at [165, 270] on select "(Please Select) [DEMOGRAPHIC_DATA] or of [DEMOGRAPHIC_DATA] descent [DEMOGRAPHI…" at bounding box center [550, 288] width 771 height 37
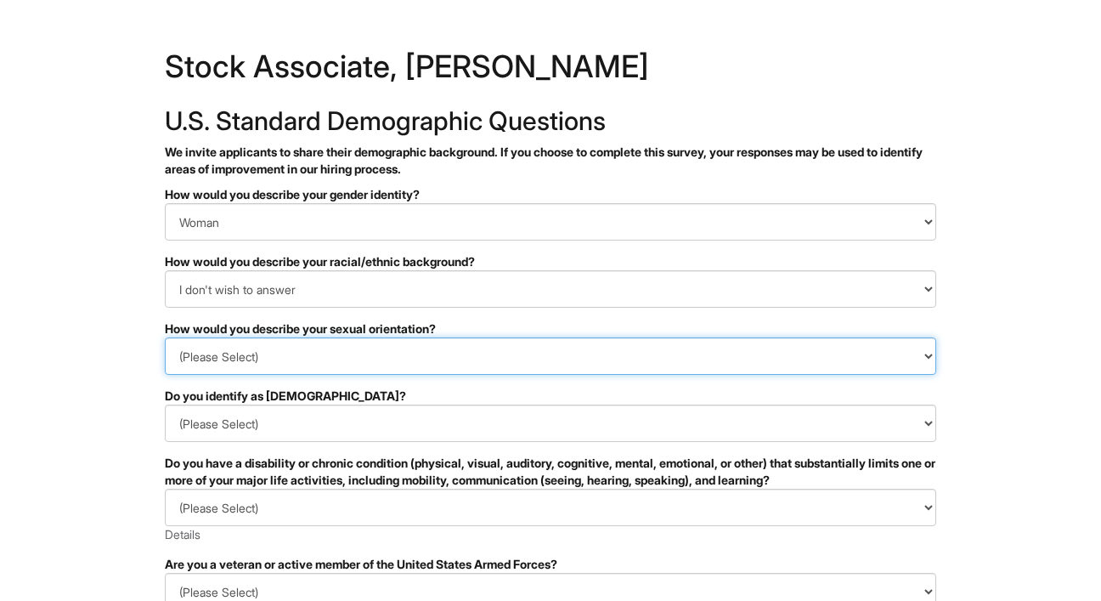
click at [416, 359] on select "(Please Select) [DEMOGRAPHIC_DATA] [DEMOGRAPHIC_DATA] and/or [DEMOGRAPHIC_DATA]…" at bounding box center [550, 355] width 771 height 37
select select "[DEMOGRAPHIC_DATA]"
click at [165, 337] on select "(Please Select) [DEMOGRAPHIC_DATA] [DEMOGRAPHIC_DATA] and/or [DEMOGRAPHIC_DATA]…" at bounding box center [550, 355] width 771 height 37
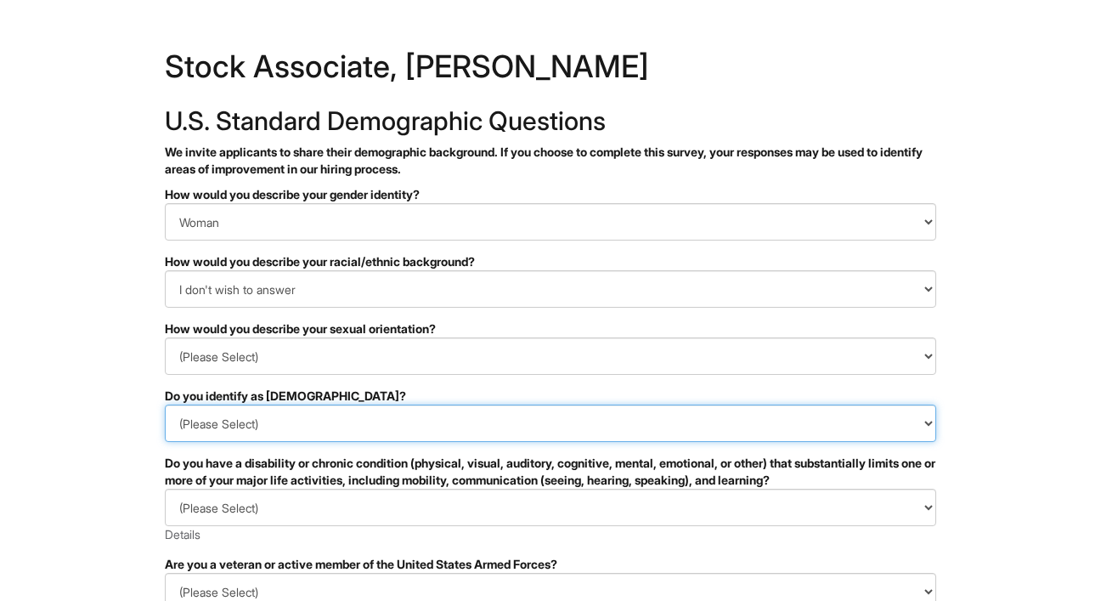
click at [339, 421] on select "(Please Select) Yes No I prefer to self-describe I don't wish to answer" at bounding box center [550, 422] width 771 height 37
select select "No"
click at [165, 404] on select "(Please Select) Yes No I prefer to self-describe I don't wish to answer" at bounding box center [550, 422] width 771 height 37
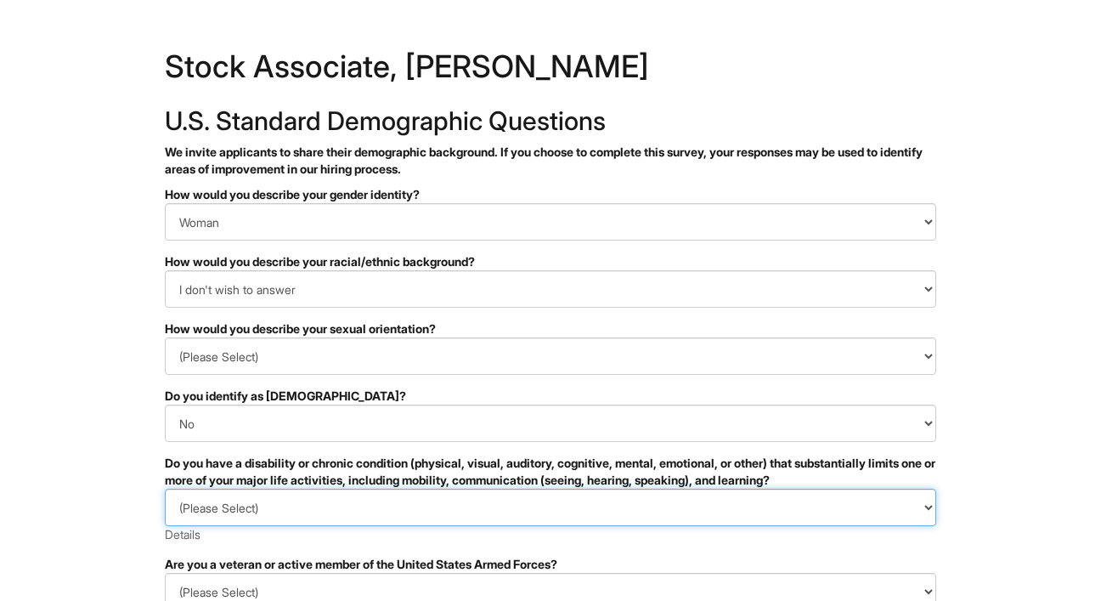
click at [341, 501] on select "(Please Select) YES, I HAVE A DISABILITY (or previously had a disability) NO, I…" at bounding box center [550, 506] width 771 height 37
select select "NO, I DON'T HAVE A DISABILITY"
click at [165, 488] on select "(Please Select) YES, I HAVE A DISABILITY (or previously had a disability) NO, I…" at bounding box center [550, 506] width 771 height 37
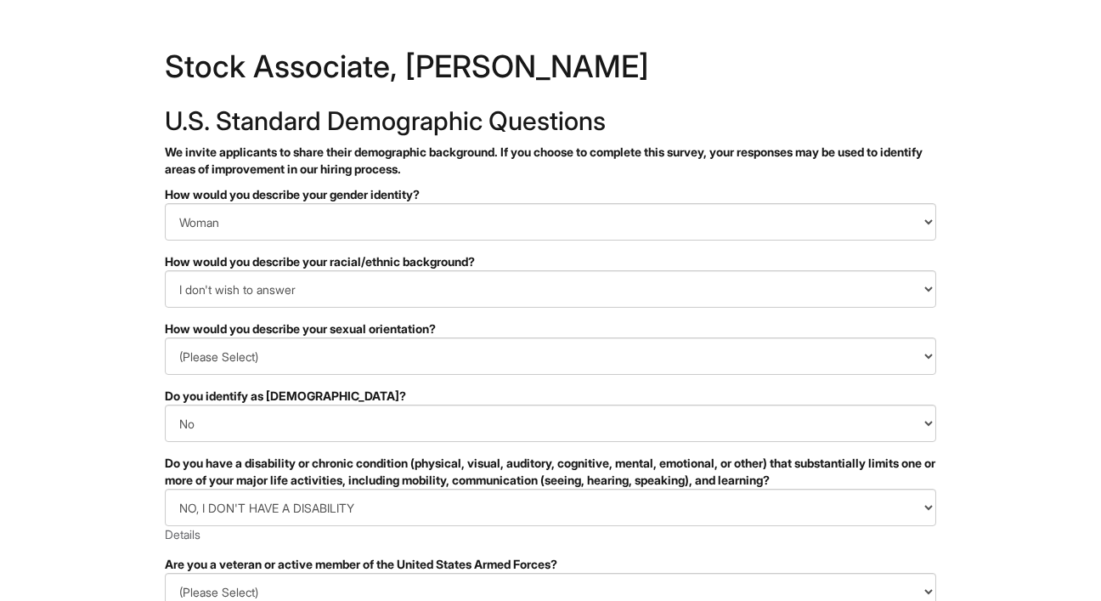
click at [1095, 254] on html "&nbsp; ✔ 2 3 Stock Associate, [PERSON_NAME] U.S. Standard Demographic Questions…" at bounding box center [550, 478] width 1101 height 956
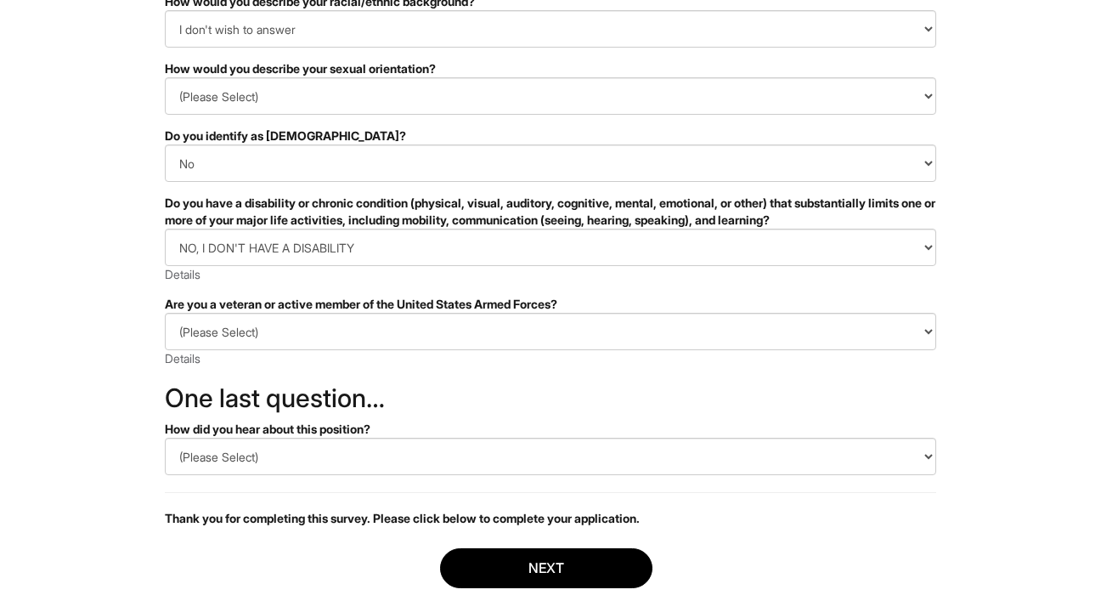
scroll to position [262, 0]
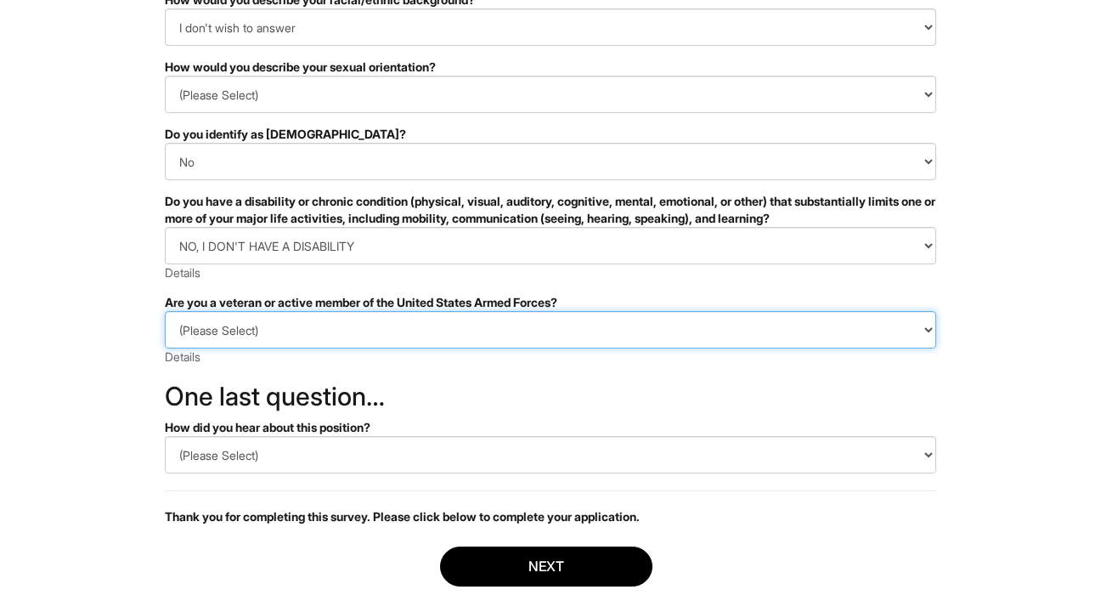
click at [736, 336] on select "(Please Select) I IDENTIFY AS ONE OR MORE OF THE CLASSIFICATIONS OF PROTECTED V…" at bounding box center [550, 329] width 771 height 37
select select "I AM NOT A PROTECTED VETERAN"
click at [165, 311] on select "(Please Select) I IDENTIFY AS ONE OR MORE OF THE CLASSIFICATIONS OF PROTECTED V…" at bounding box center [550, 329] width 771 height 37
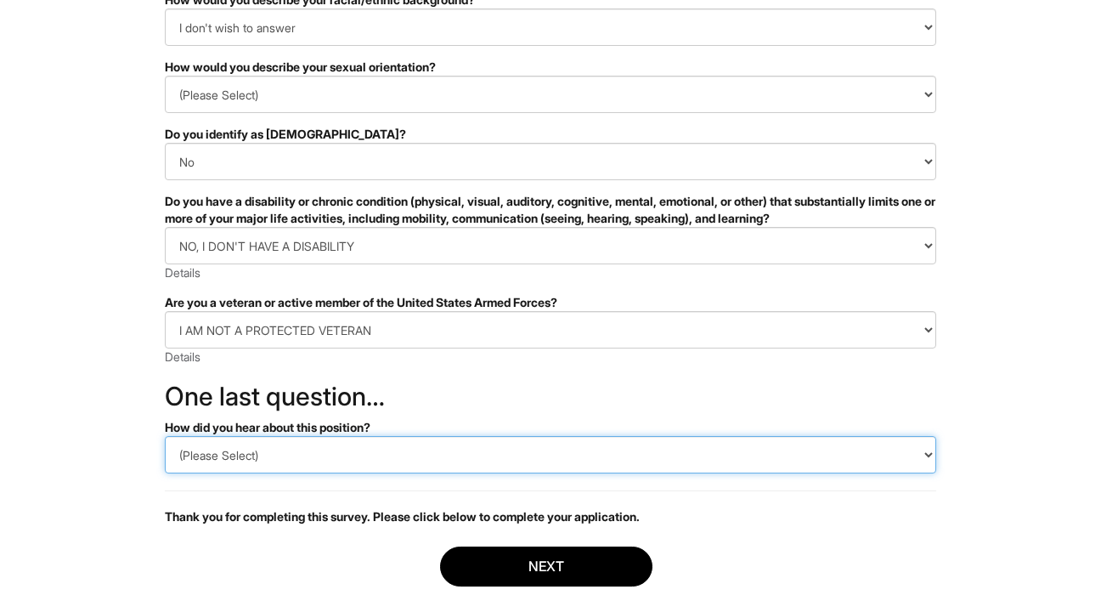
click at [620, 461] on select "(Please Select) CareerBuilder Indeed LinkedIn Monster Referral Other" at bounding box center [550, 454] width 771 height 37
select select "LinkedIn"
click at [165, 436] on select "(Please Select) CareerBuilder Indeed LinkedIn Monster Referral Other" at bounding box center [550, 454] width 771 height 37
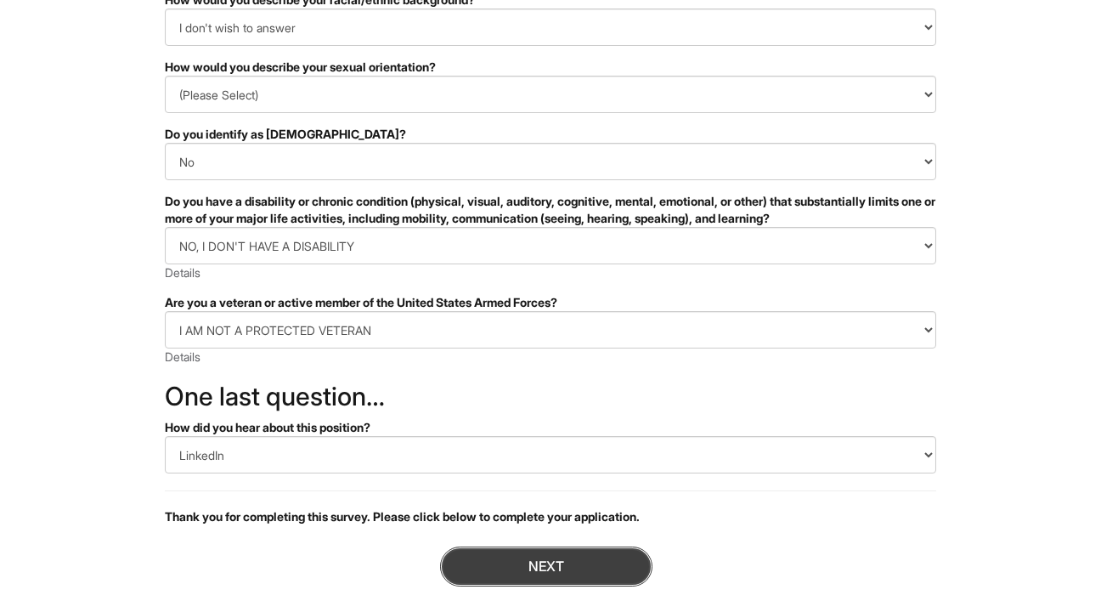
click at [589, 567] on button "Next" at bounding box center [546, 566] width 212 height 40
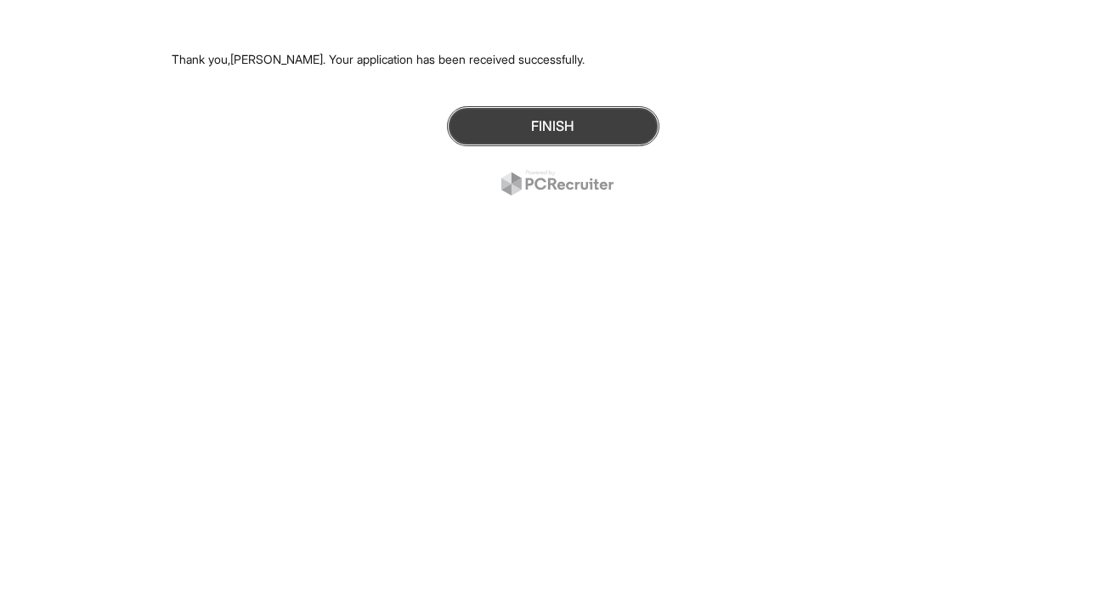
click at [544, 132] on button "Finish" at bounding box center [553, 126] width 212 height 40
